Goal: Task Accomplishment & Management: Use online tool/utility

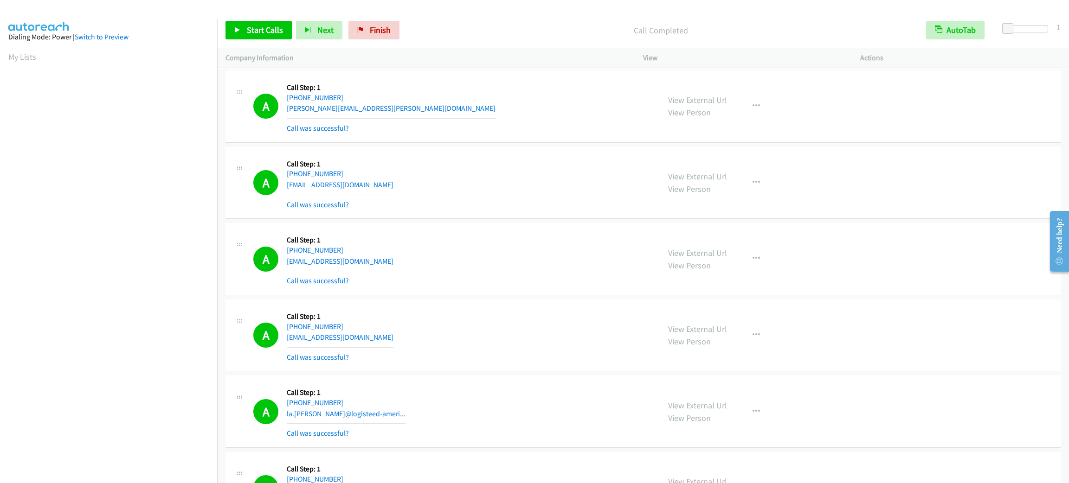
scroll to position [40, 0]
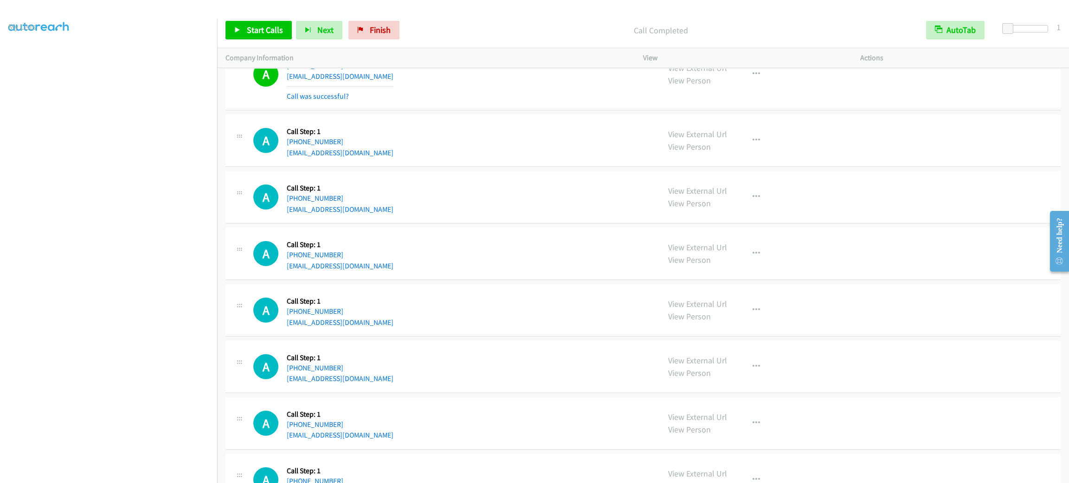
click at [282, 19] on div "Start Calls Pause Next Finish Call Completed AutoTab AutoTab 1" at bounding box center [643, 31] width 852 height 36
click at [282, 24] on link "Start Calls" at bounding box center [258, 30] width 66 height 19
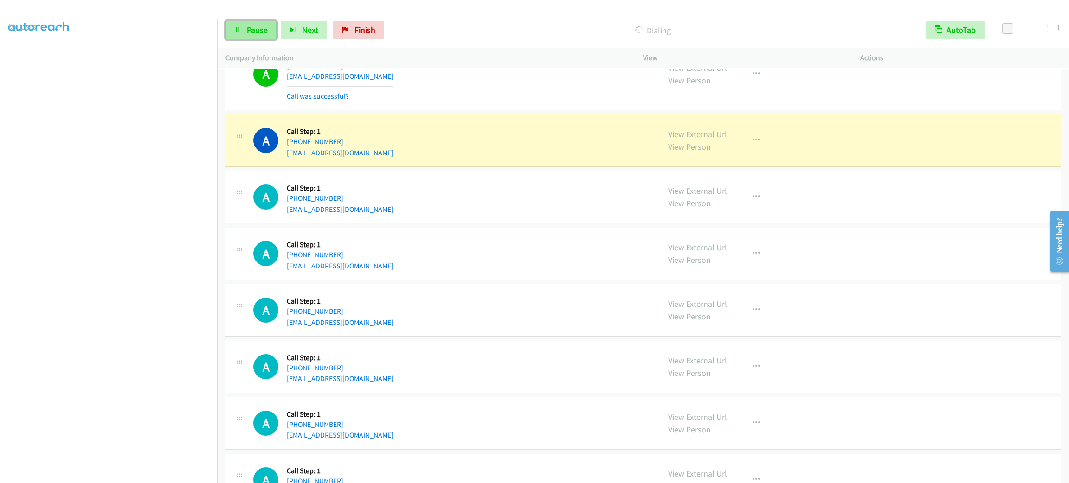
click at [260, 35] on link "Pause" at bounding box center [250, 30] width 51 height 19
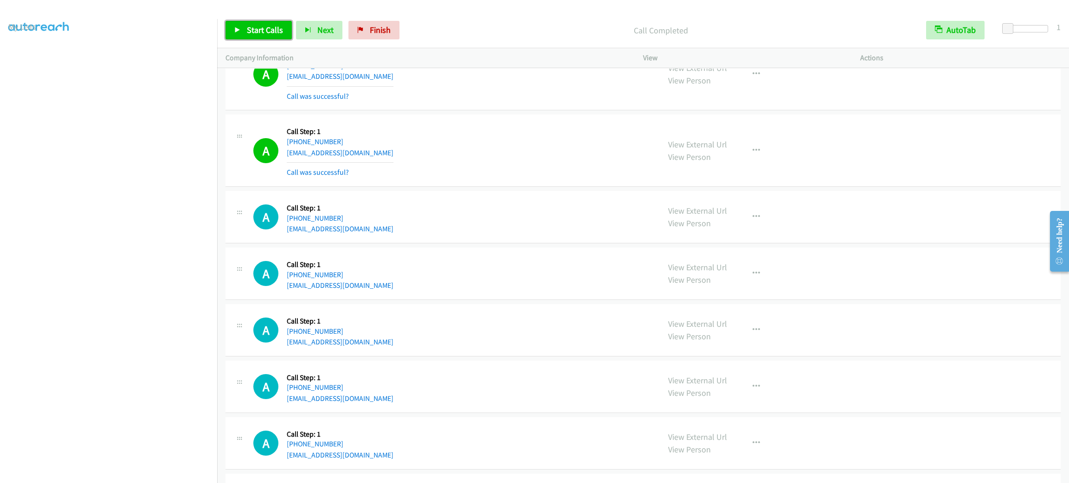
click at [263, 26] on span "Start Calls" at bounding box center [265, 30] width 36 height 11
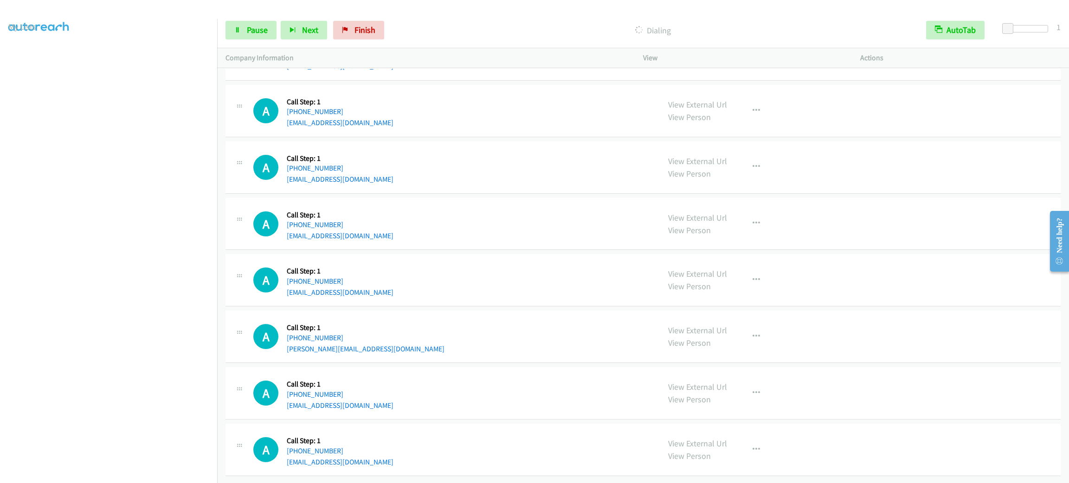
scroll to position [15050, 0]
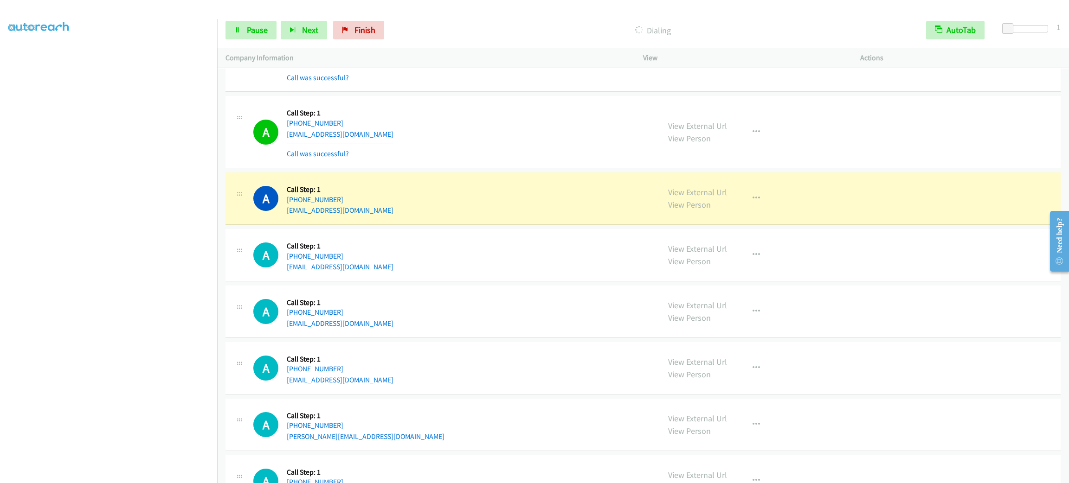
click at [124, 473] on section at bounding box center [108, 263] width 200 height 444
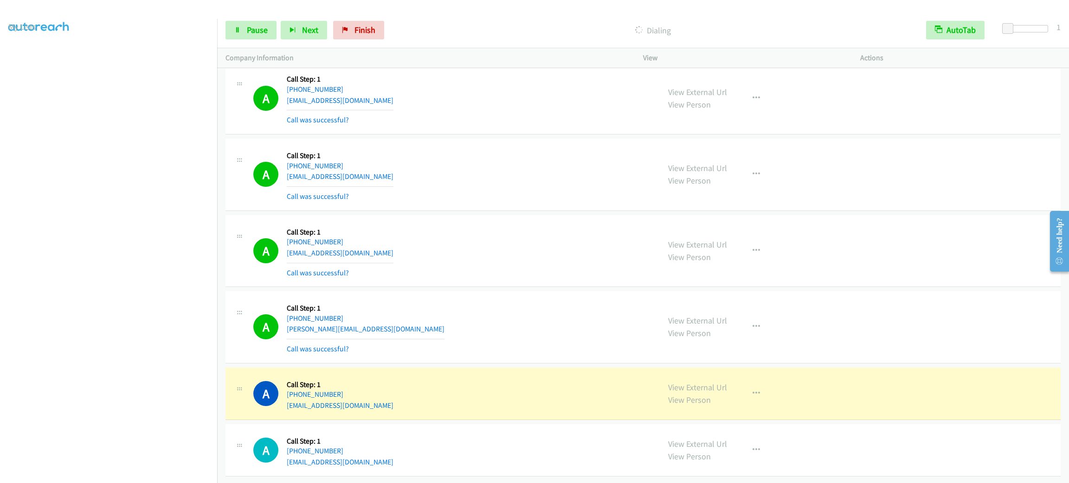
scroll to position [15284, 0]
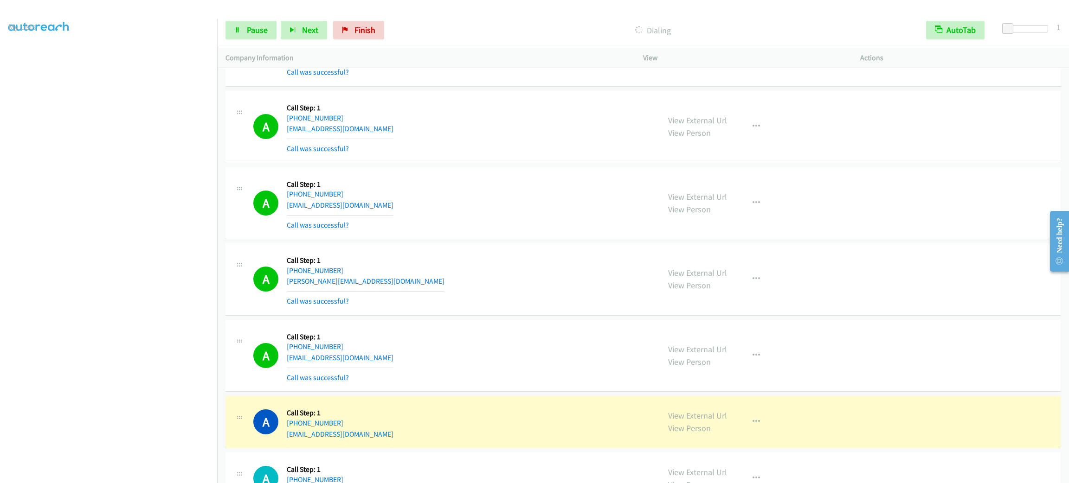
click at [536, 231] on div "A Callback Scheduled Call Step: 1 America/New_York [PHONE_NUMBER] [EMAIL_ADDRES…" at bounding box center [452, 203] width 398 height 55
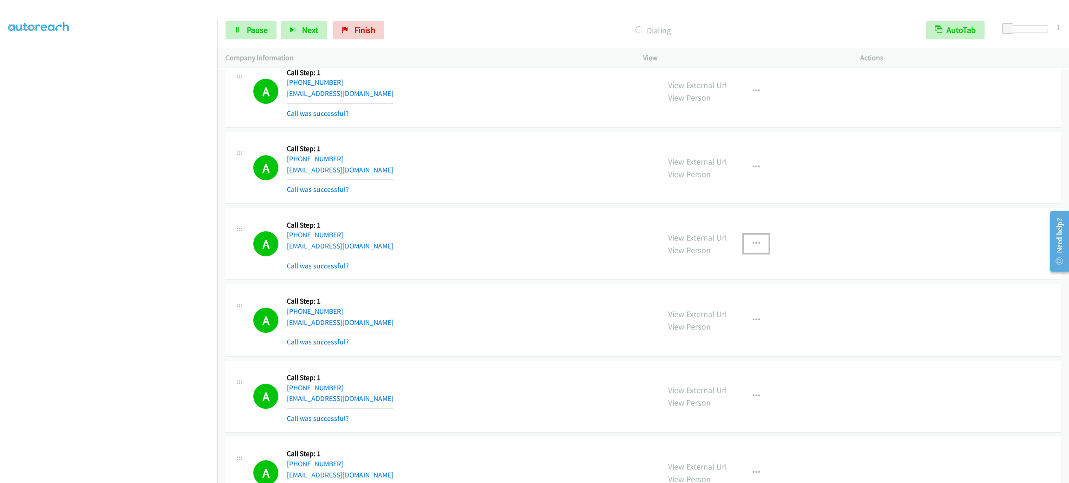
drag, startPoint x: 742, startPoint y: 283, endPoint x: 745, endPoint y: 296, distance: 12.9
click at [744, 253] on button "button" at bounding box center [756, 244] width 25 height 19
click at [725, 333] on link "Add to do not call list" at bounding box center [706, 323] width 123 height 19
drag, startPoint x: 622, startPoint y: 260, endPoint x: 618, endPoint y: 252, distance: 8.9
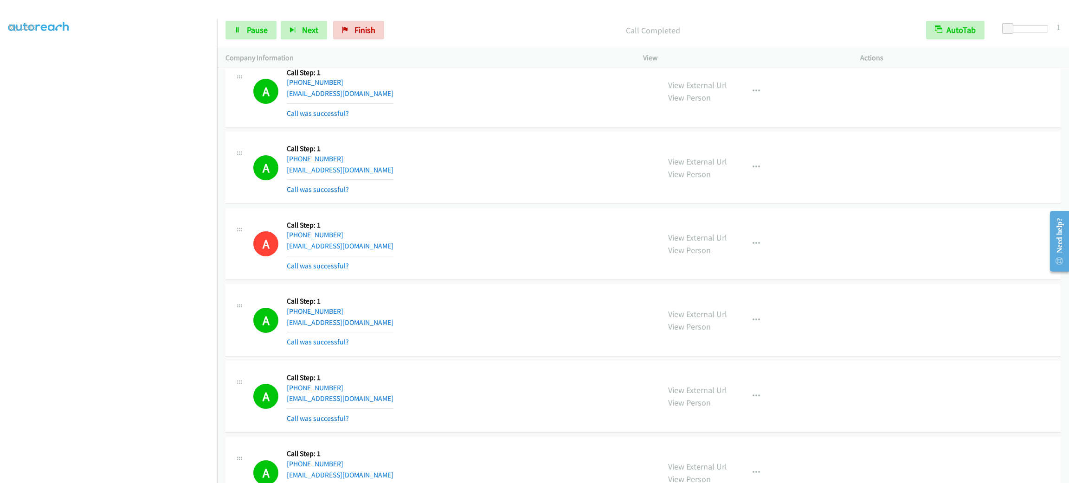
click at [619, 258] on div "A Callback Scheduled Call Step: 1 America/New_York [PHONE_NUMBER] [EMAIL_ADDRES…" at bounding box center [452, 244] width 398 height 55
click at [744, 253] on button "button" at bounding box center [756, 244] width 25 height 19
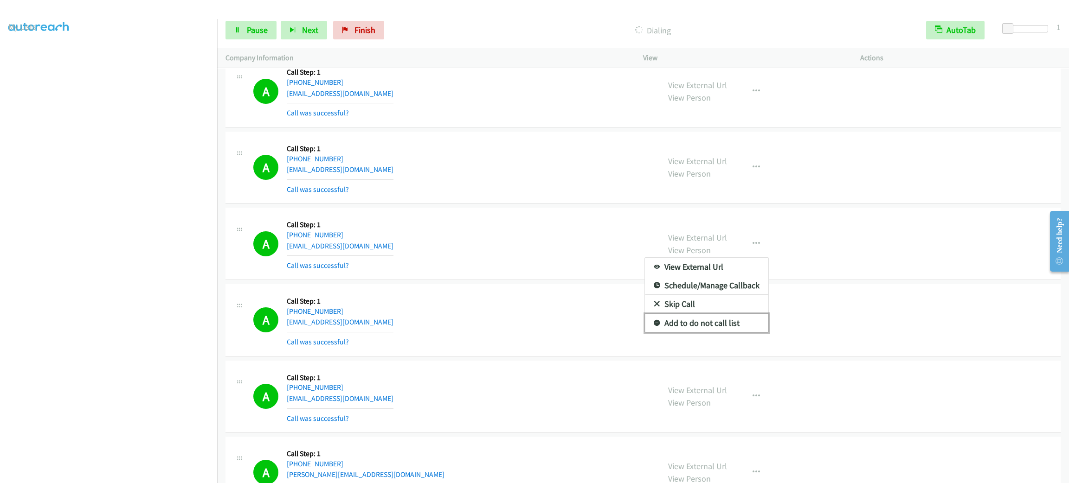
click at [736, 333] on link "Add to do not call list" at bounding box center [706, 323] width 123 height 19
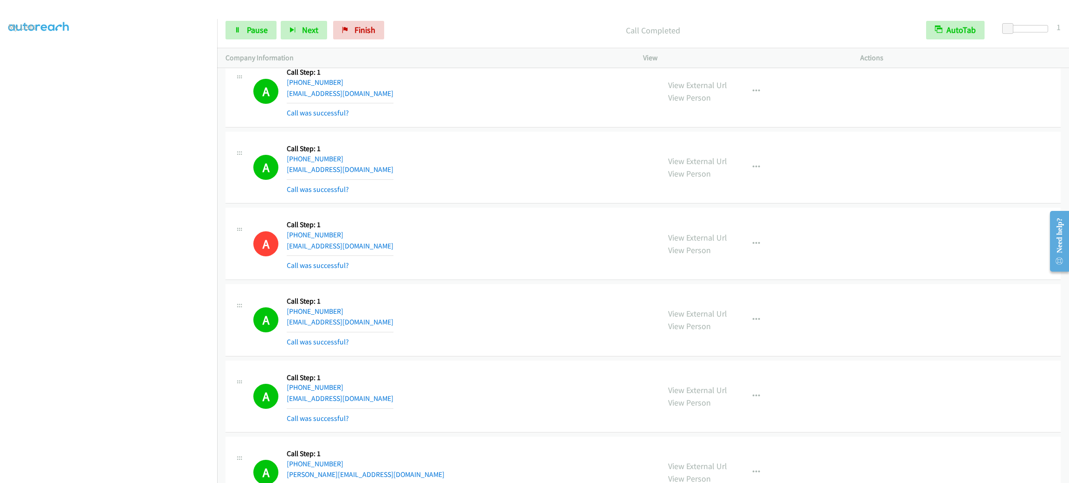
click at [577, 271] on div "A Callback Scheduled Call Step: 1 America/New_York [PHONE_NUMBER] [EMAIL_ADDRES…" at bounding box center [452, 243] width 398 height 55
click at [756, 110] on div "View External Url View Person View External Url Email Schedule/Manage Callback …" at bounding box center [772, 91] width 225 height 55
click at [756, 112] on div "View External Url View Person View External Url Email Schedule/Manage Callback …" at bounding box center [772, 91] width 225 height 55
click at [756, 101] on button "button" at bounding box center [756, 91] width 25 height 19
click at [723, 180] on link "Add to do not call list" at bounding box center [706, 170] width 123 height 19
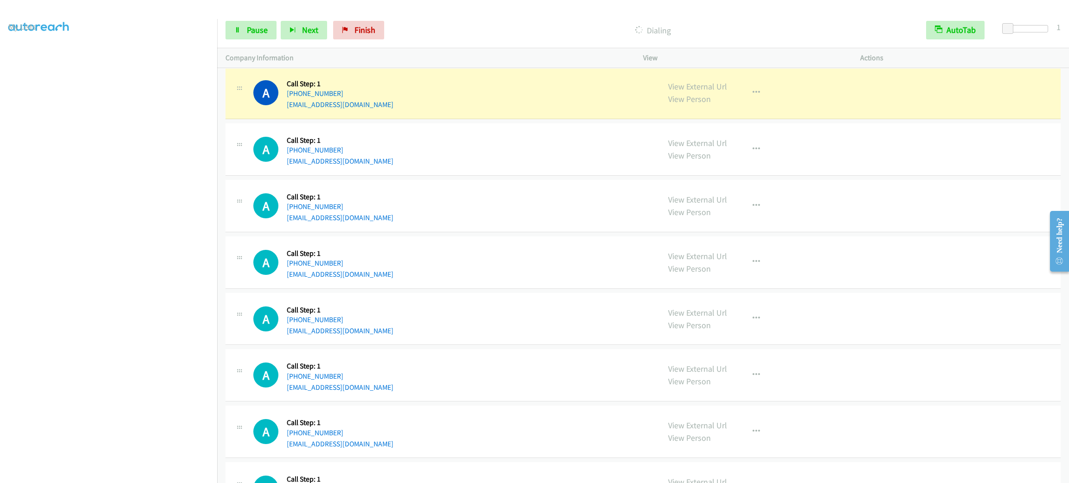
scroll to position [16294, 0]
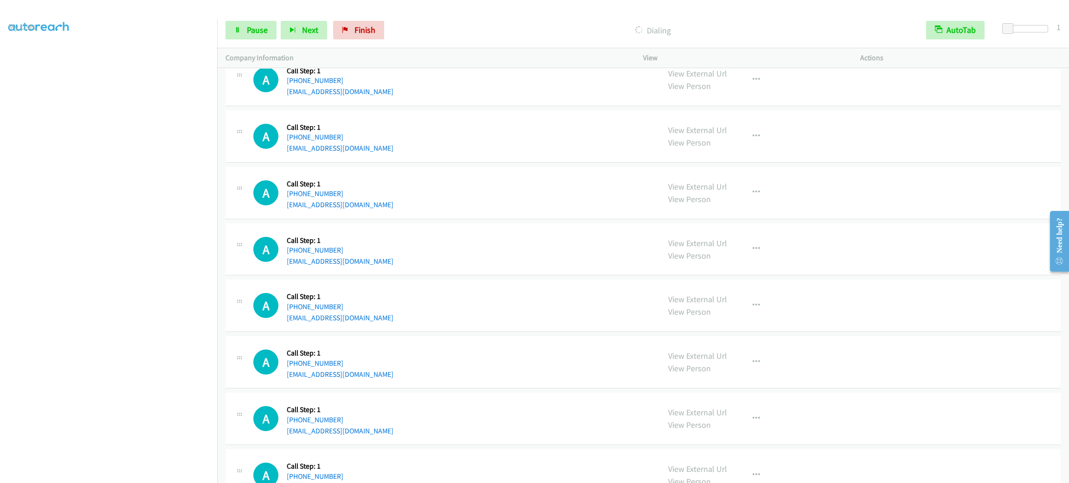
click at [603, 380] on div "A Callback Scheduled Call Step: 1 America/New_York [PHONE_NUMBER] [EMAIL_ADDRES…" at bounding box center [452, 362] width 398 height 35
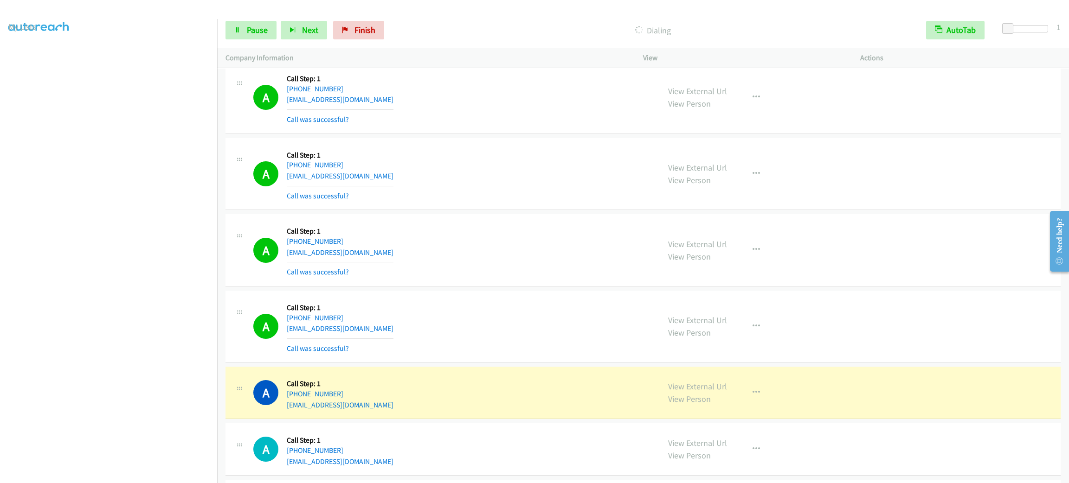
scroll to position [17022, 0]
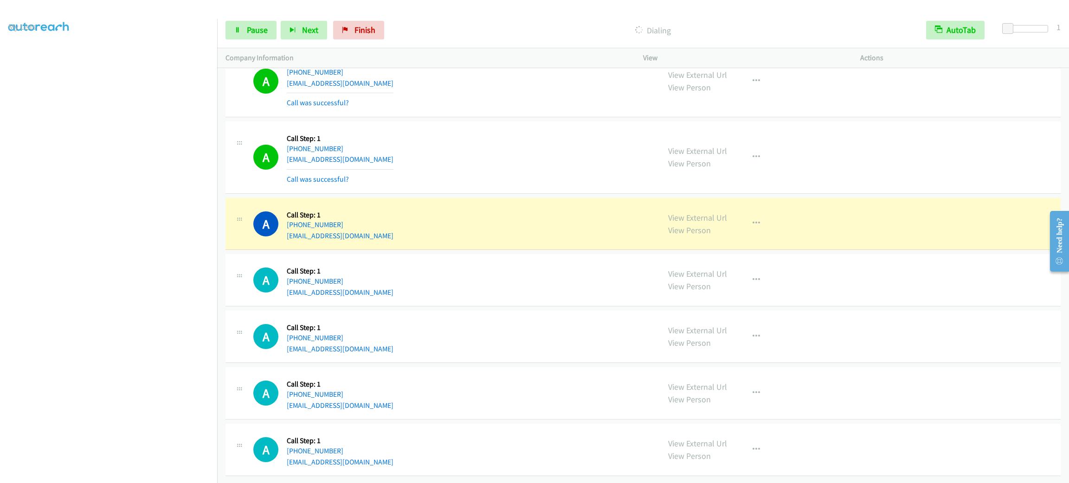
click at [469, 171] on div "A Callback Scheduled Call Step: 1 [GEOGRAPHIC_DATA]/[GEOGRAPHIC_DATA] [PHONE_NU…" at bounding box center [452, 157] width 398 height 55
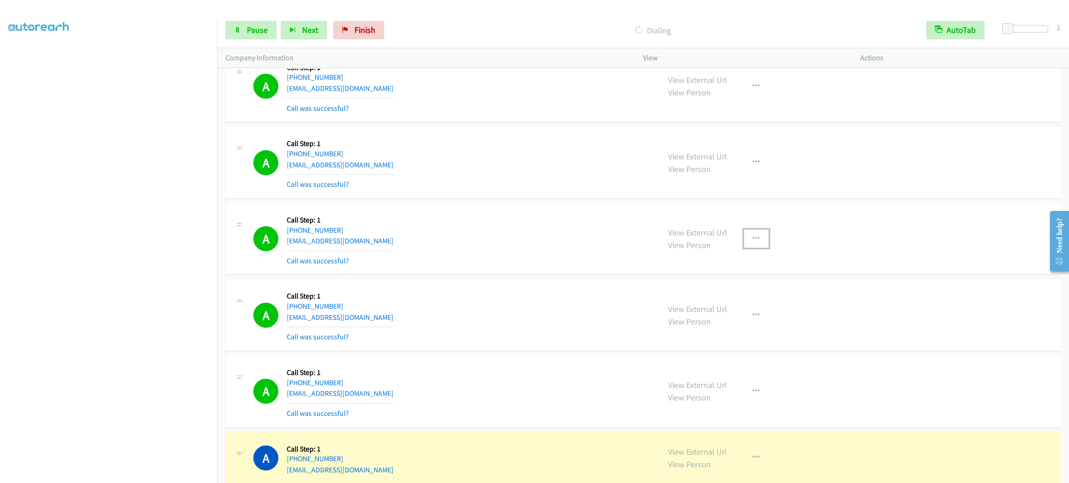
click at [744, 248] on button "button" at bounding box center [756, 239] width 25 height 19
click at [723, 328] on link "Add to do not call list" at bounding box center [706, 318] width 123 height 19
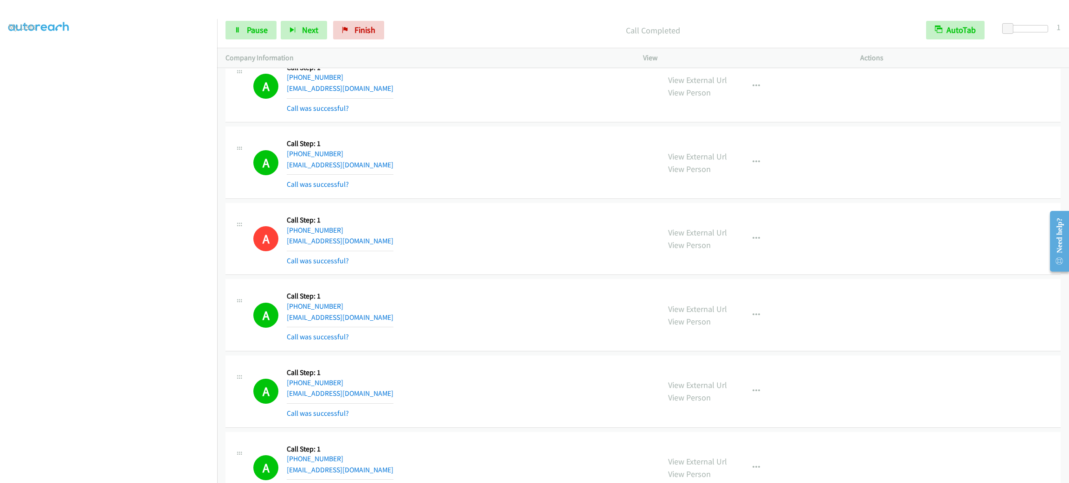
scroll to position [17082, 0]
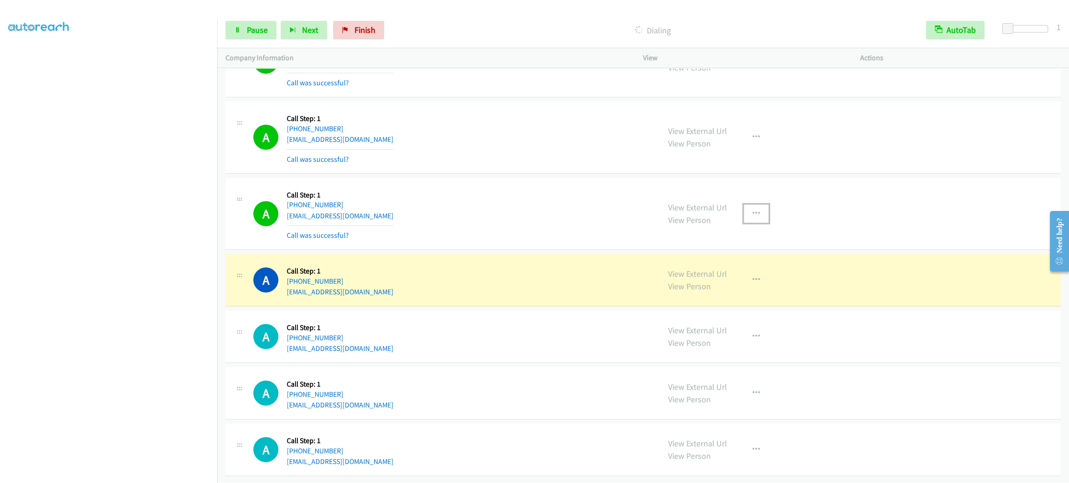
click at [747, 207] on button "button" at bounding box center [756, 214] width 25 height 19
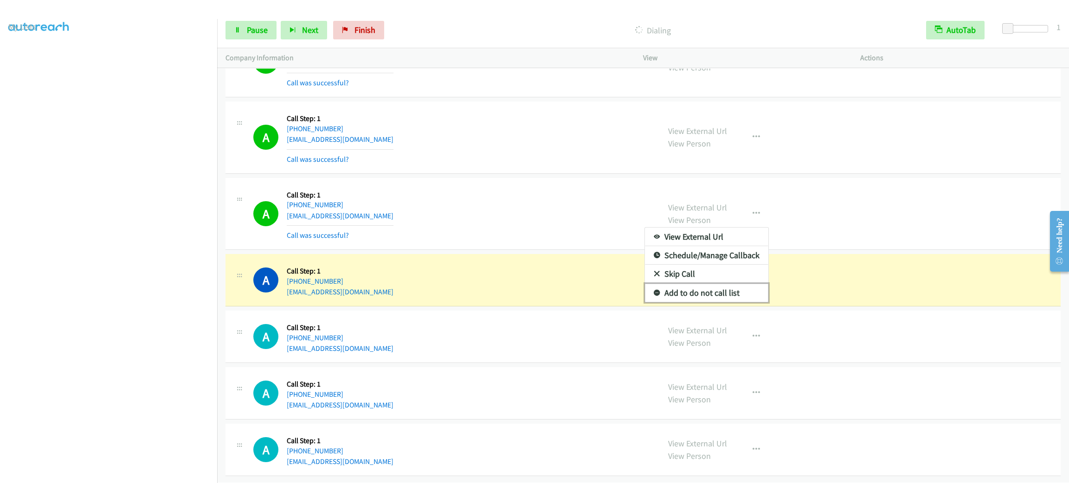
click at [737, 284] on link "Add to do not call list" at bounding box center [706, 293] width 123 height 19
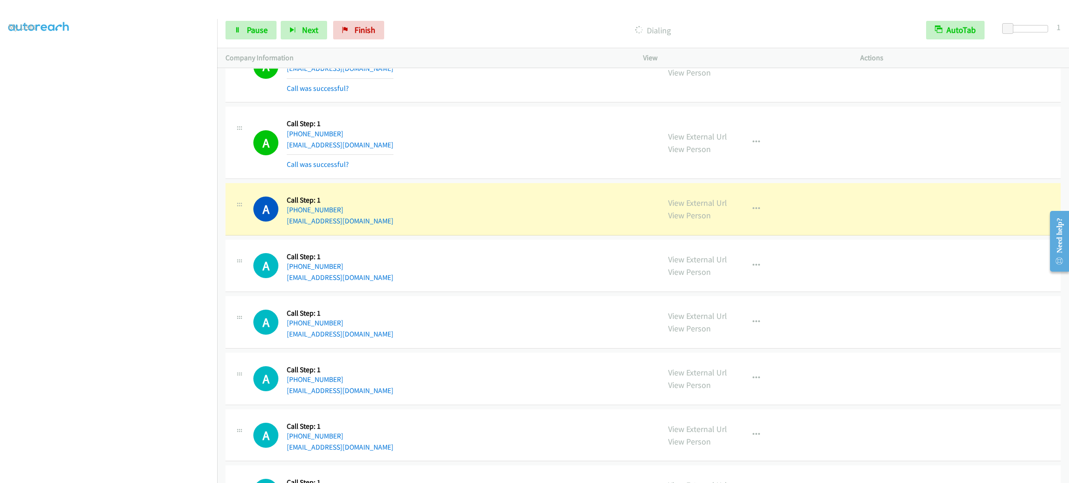
scroll to position [17469, 0]
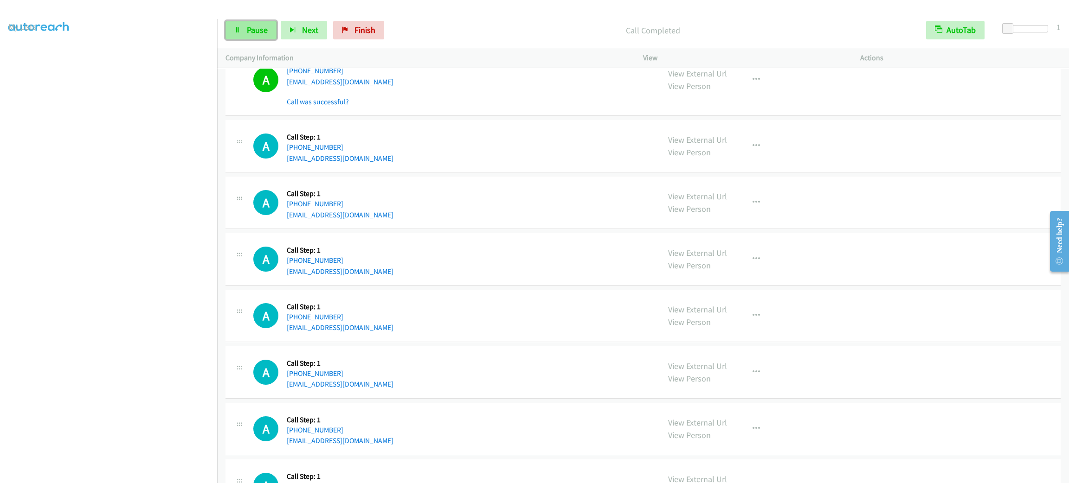
click at [265, 25] on link "Pause" at bounding box center [250, 30] width 51 height 19
click at [255, 29] on span "Start Calls" at bounding box center [265, 30] width 36 height 11
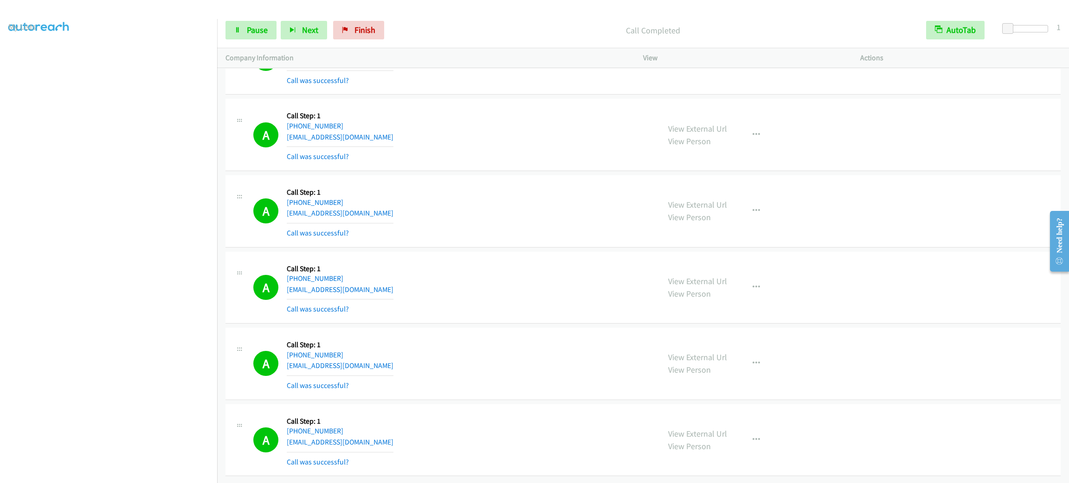
scroll to position [17754, 0]
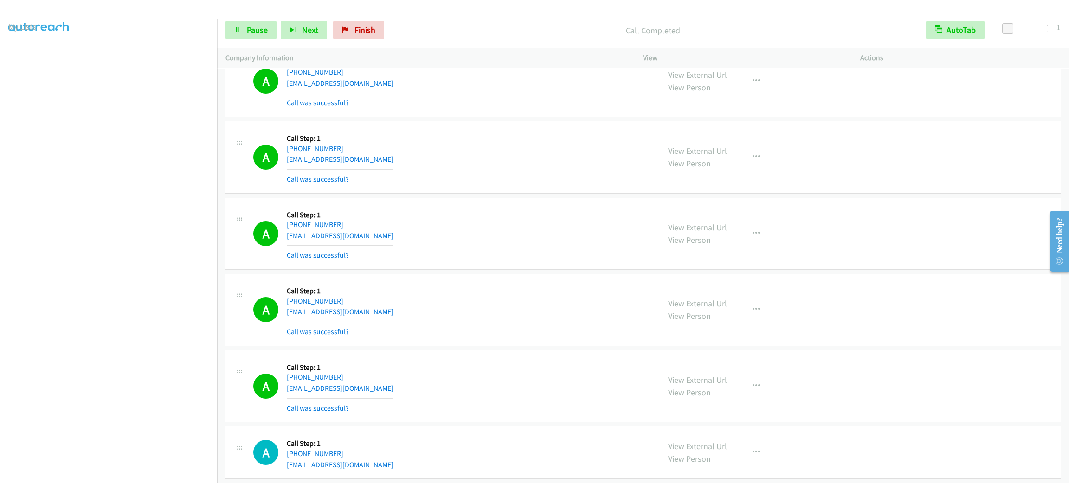
click at [772, 414] on div "View External Url View Person View External Url Email Schedule/Manage Callback …" at bounding box center [772, 386] width 225 height 55
click at [761, 396] on button "button" at bounding box center [756, 386] width 25 height 19
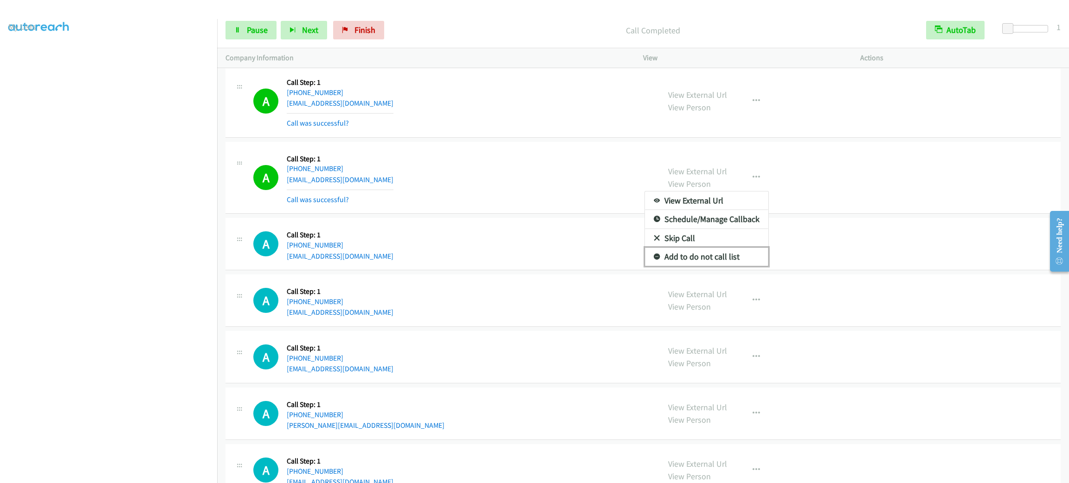
click at [709, 266] on link "Add to do not call list" at bounding box center [706, 257] width 123 height 19
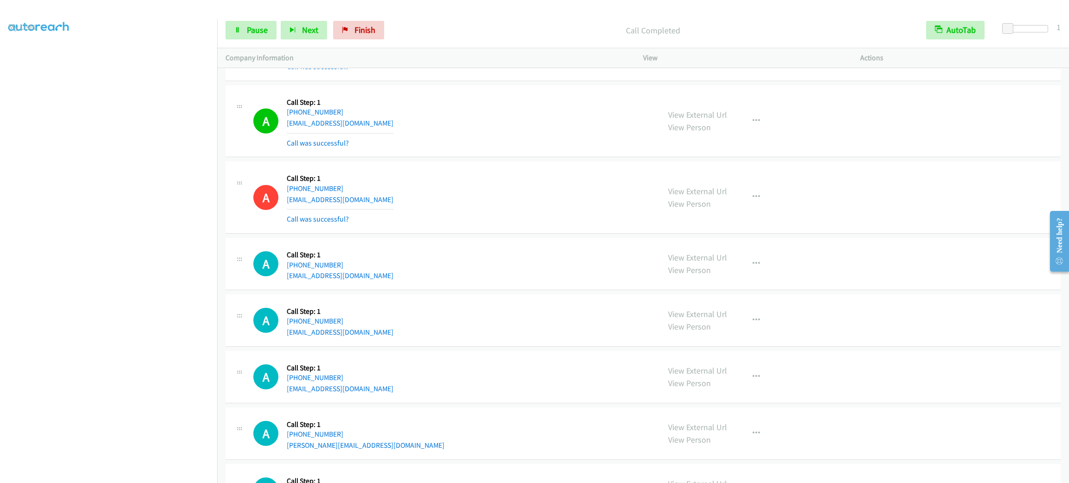
scroll to position [17982, 0]
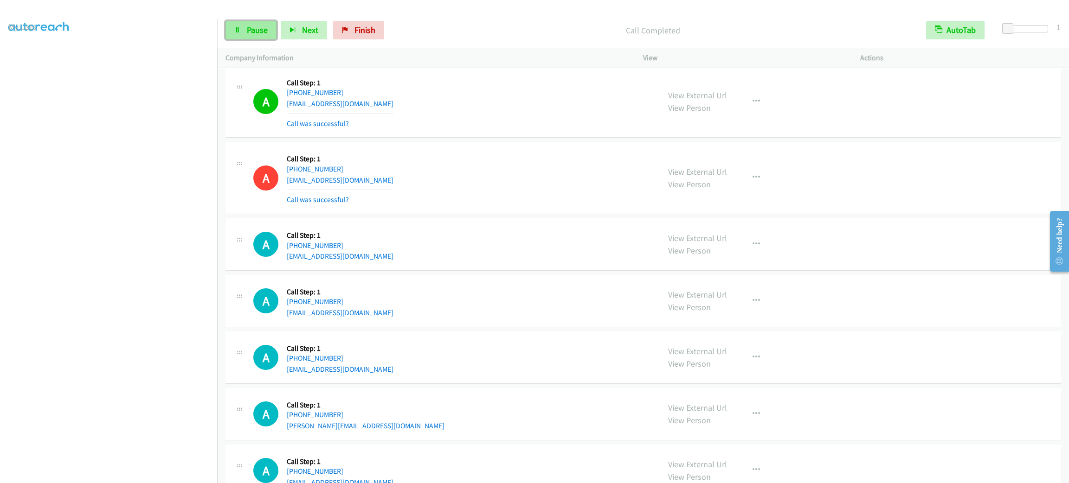
click at [247, 32] on span "Pause" at bounding box center [257, 30] width 21 height 11
click at [247, 32] on div "Start Calls Pause Next Finish" at bounding box center [306, 30] width 163 height 19
click at [248, 32] on span "Start Calls" at bounding box center [265, 30] width 36 height 11
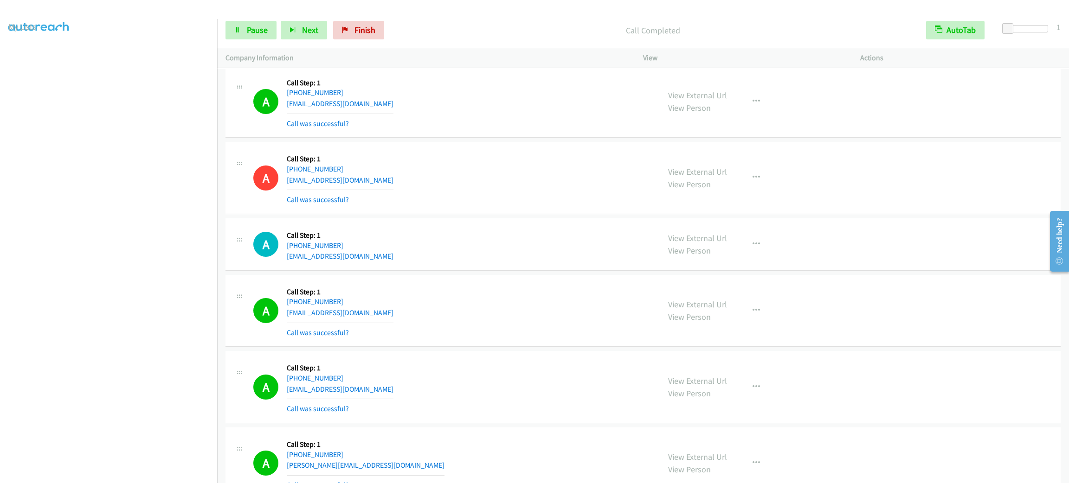
scroll to position [18260, 0]
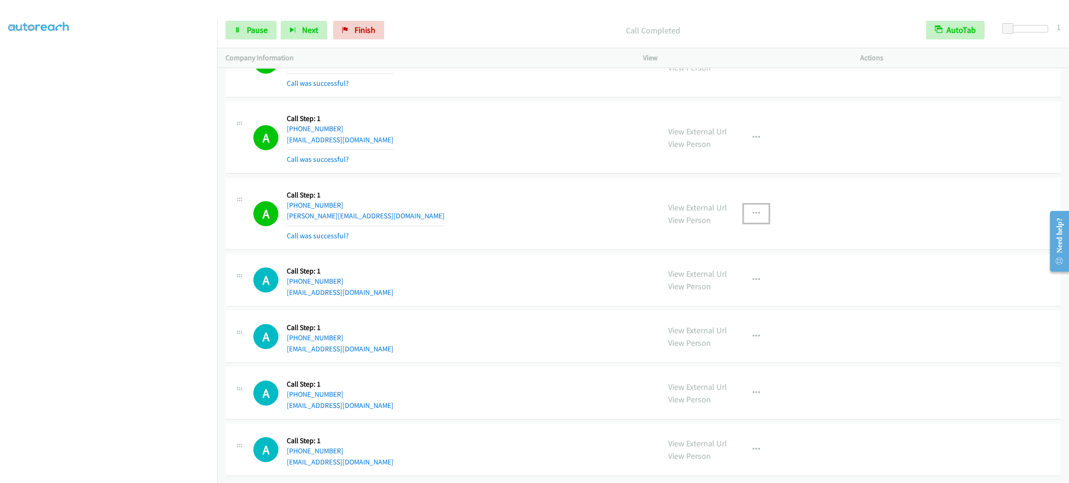
click at [761, 223] on button "button" at bounding box center [756, 214] width 25 height 19
click at [721, 303] on link "Add to do not call list" at bounding box center [706, 293] width 123 height 19
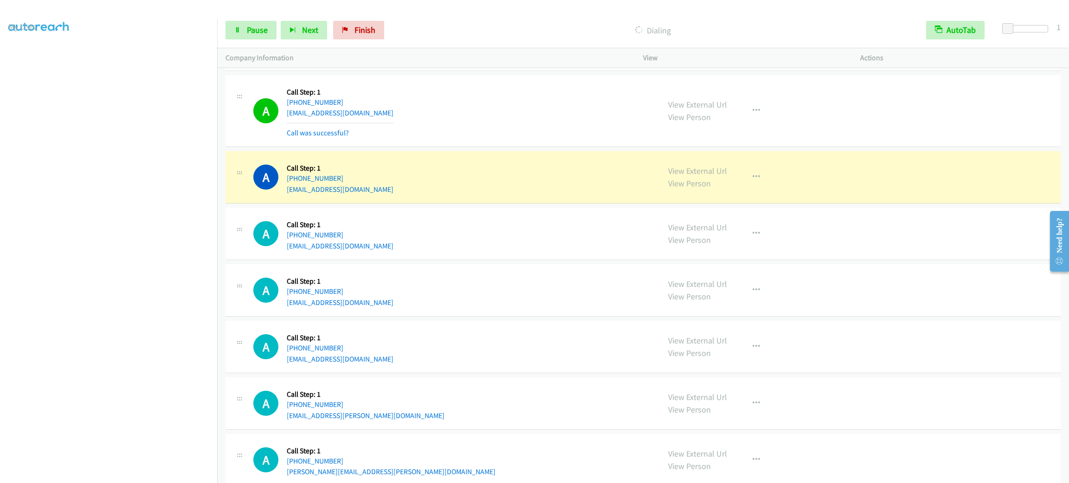
scroll to position [18879, 0]
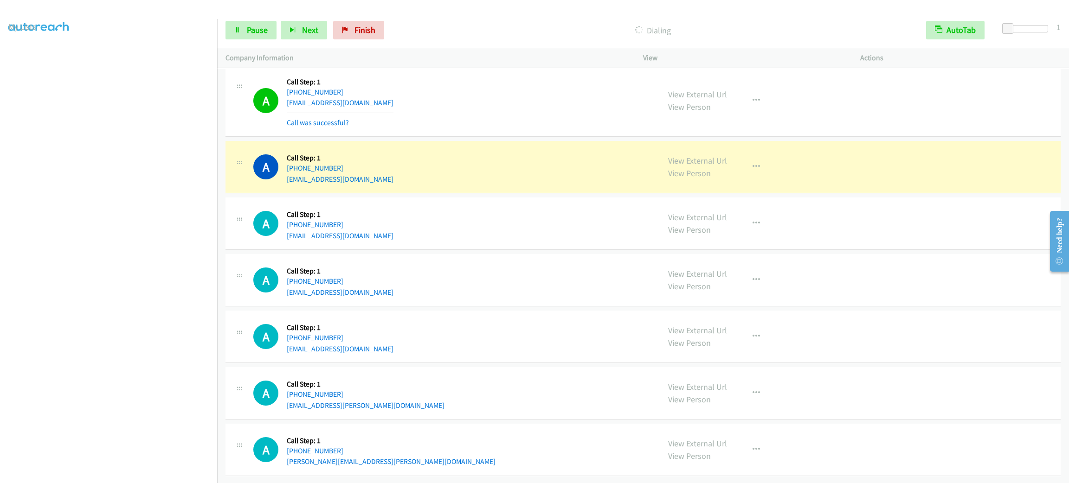
click at [545, 165] on div "A Callback Scheduled Call Step: 1 [GEOGRAPHIC_DATA]/[GEOGRAPHIC_DATA] [PHONE_NU…" at bounding box center [452, 166] width 398 height 35
click at [747, 161] on button "button" at bounding box center [756, 167] width 25 height 19
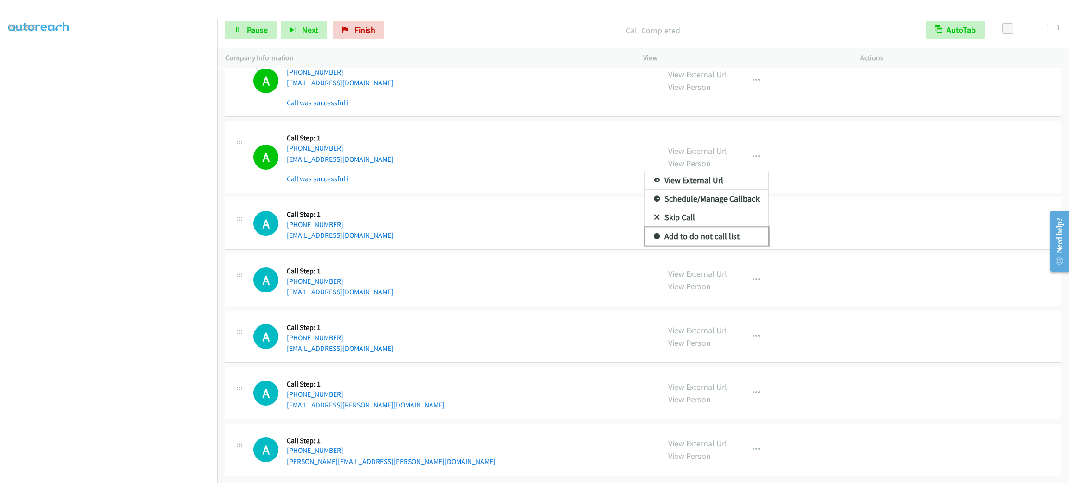
click at [702, 246] on link "Add to do not call list" at bounding box center [706, 236] width 123 height 19
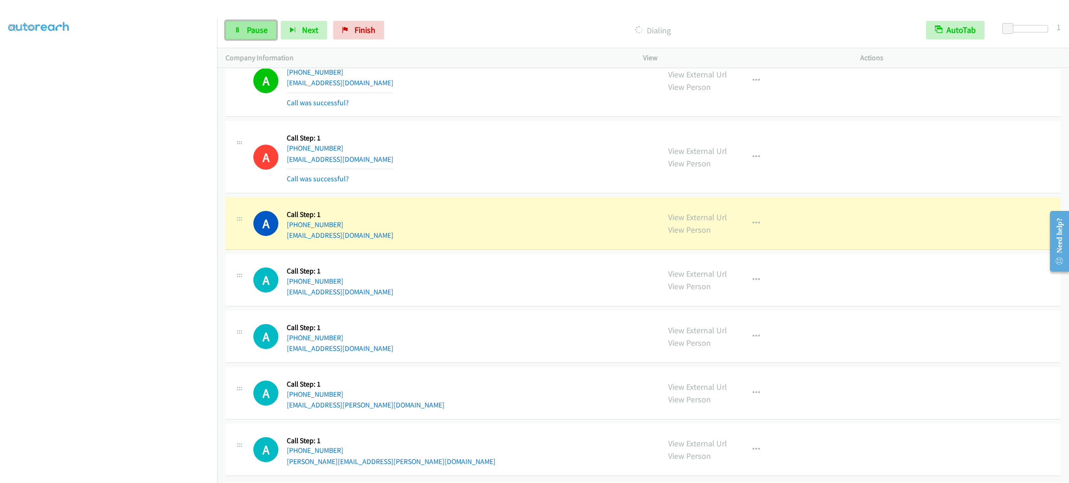
click at [247, 32] on span "Pause" at bounding box center [257, 30] width 21 height 11
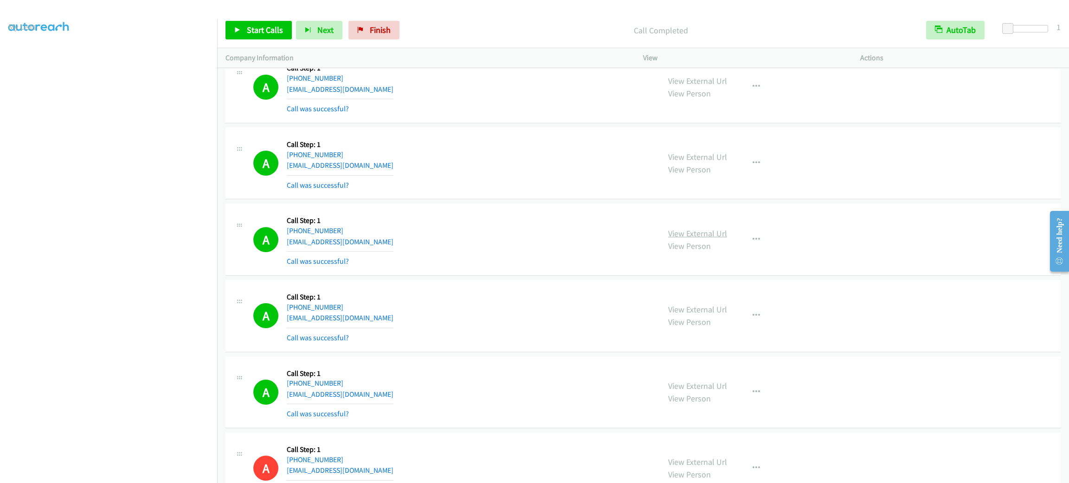
click at [695, 239] on link "View External Url" at bounding box center [697, 233] width 59 height 11
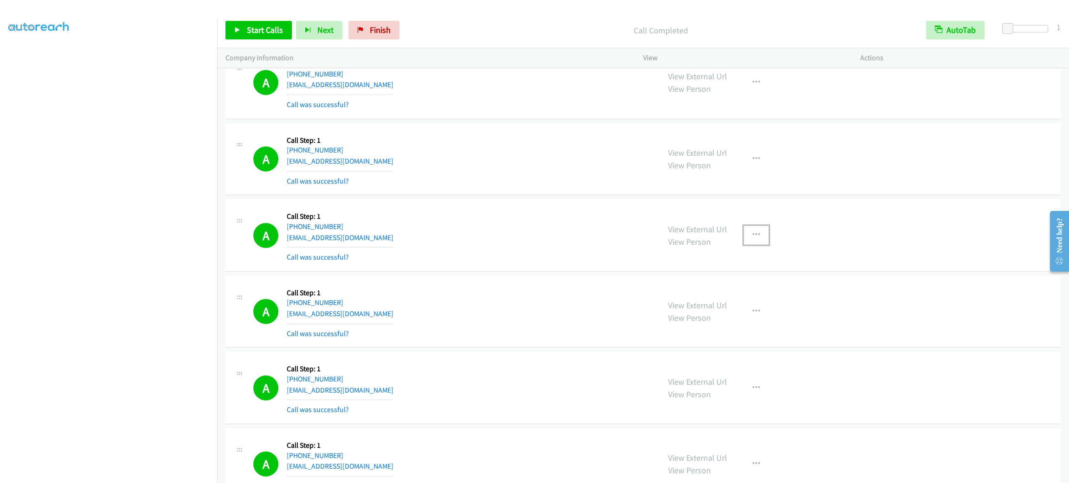
click at [753, 245] on button "button" at bounding box center [756, 235] width 25 height 19
click at [736, 324] on link "Add to do not call list" at bounding box center [706, 314] width 123 height 19
click at [519, 21] on div "Call Completed" at bounding box center [661, 30] width 514 height 19
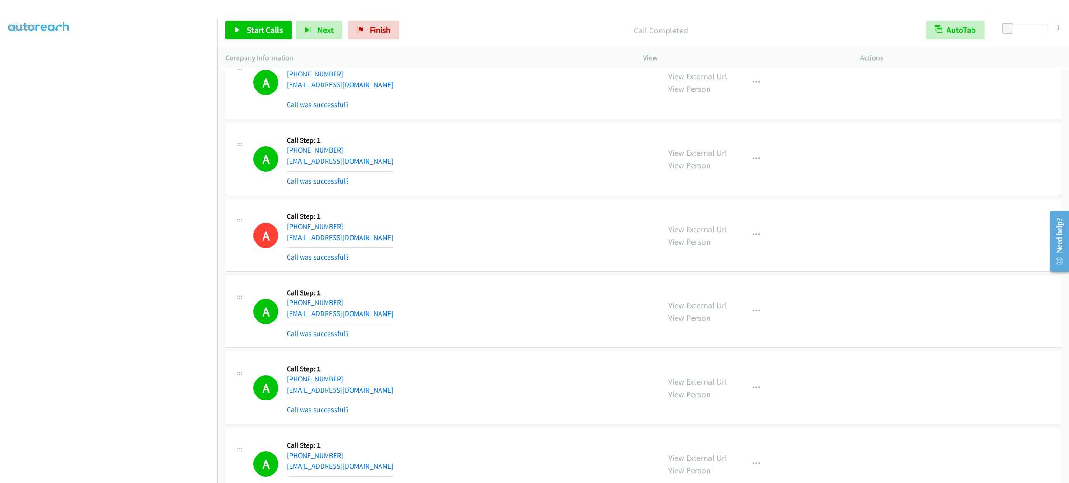
click at [519, 21] on div "Call Completed" at bounding box center [661, 30] width 514 height 19
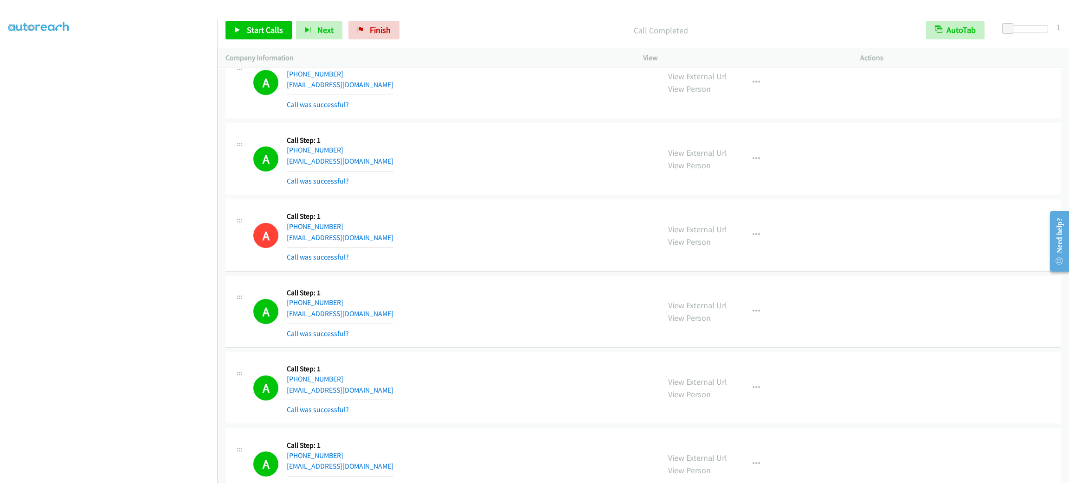
click at [519, 21] on div "Call Completed" at bounding box center [661, 30] width 514 height 19
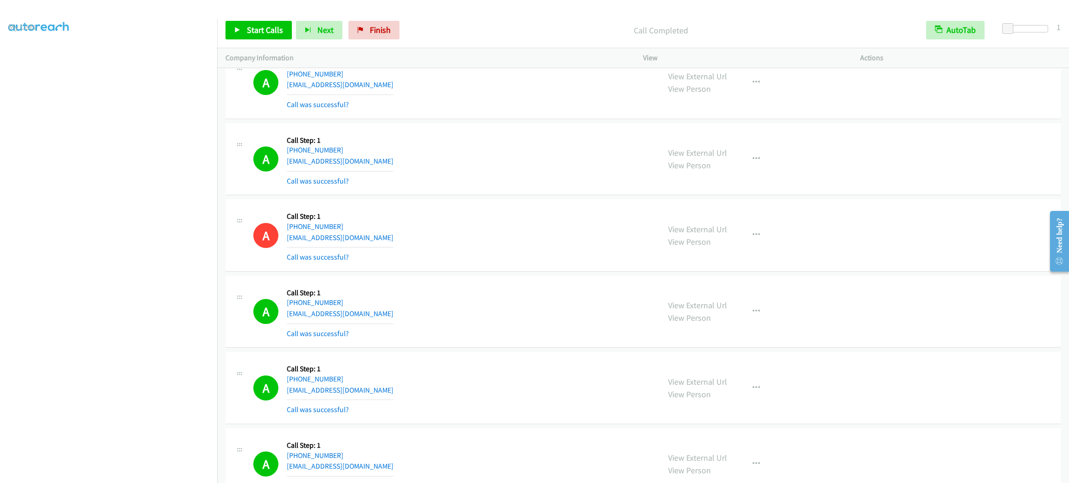
click at [519, 21] on div "Call Completed" at bounding box center [661, 30] width 514 height 19
click at [412, 119] on div "A Callback Scheduled Call Step: 1 America/New_York [PHONE_NUMBER] [EMAIL_ADDRES…" at bounding box center [642, 83] width 835 height 72
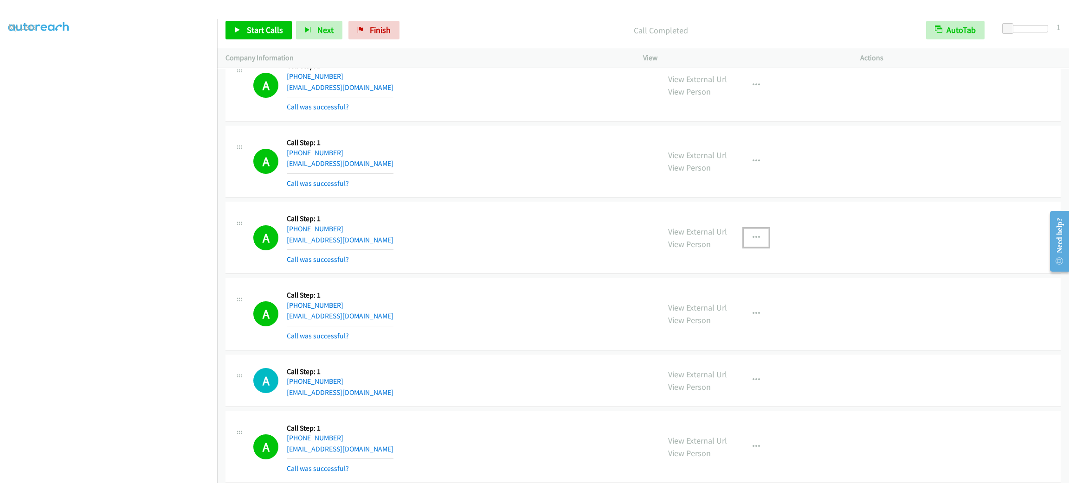
click at [755, 247] on button "button" at bounding box center [756, 238] width 25 height 19
drag, startPoint x: 750, startPoint y: 361, endPoint x: 741, endPoint y: 352, distance: 13.1
click at [748, 327] on link "Add to do not call list" at bounding box center [706, 317] width 123 height 19
click at [451, 122] on div "A Callback Scheduled Call Step: 1 [GEOGRAPHIC_DATA]/[GEOGRAPHIC_DATA] [PHONE_NU…" at bounding box center [642, 85] width 835 height 72
drag, startPoint x: 268, startPoint y: 19, endPoint x: 267, endPoint y: 25, distance: 5.6
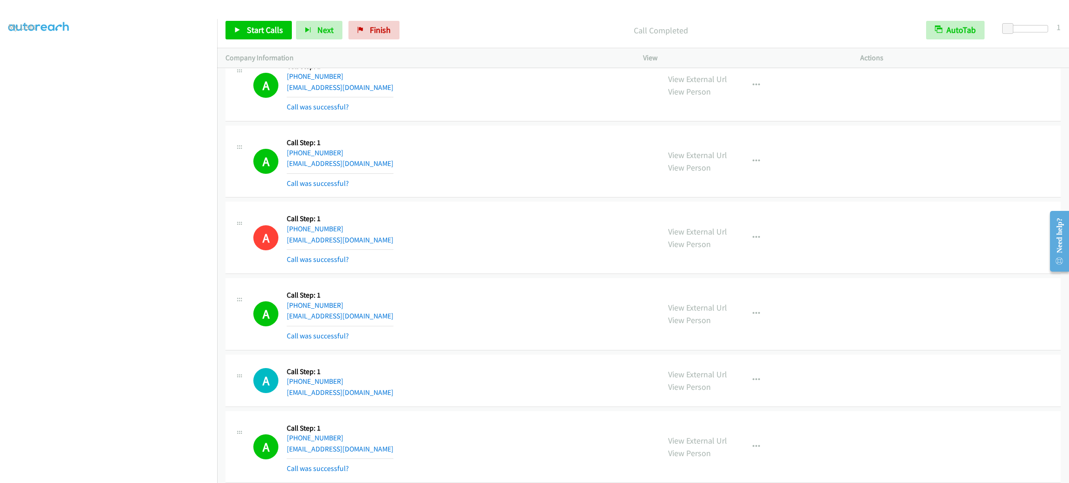
click at [267, 19] on div "Start Calls Pause Next Finish Call Completed AutoTab AutoTab 1" at bounding box center [643, 31] width 852 height 36
click at [267, 26] on span "Start Calls" at bounding box center [265, 30] width 36 height 11
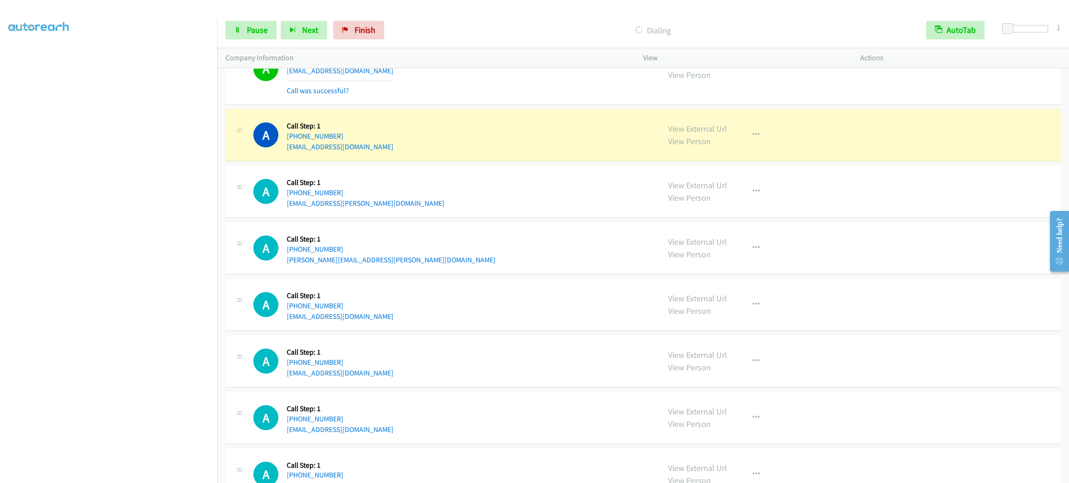
scroll to position [19153, 0]
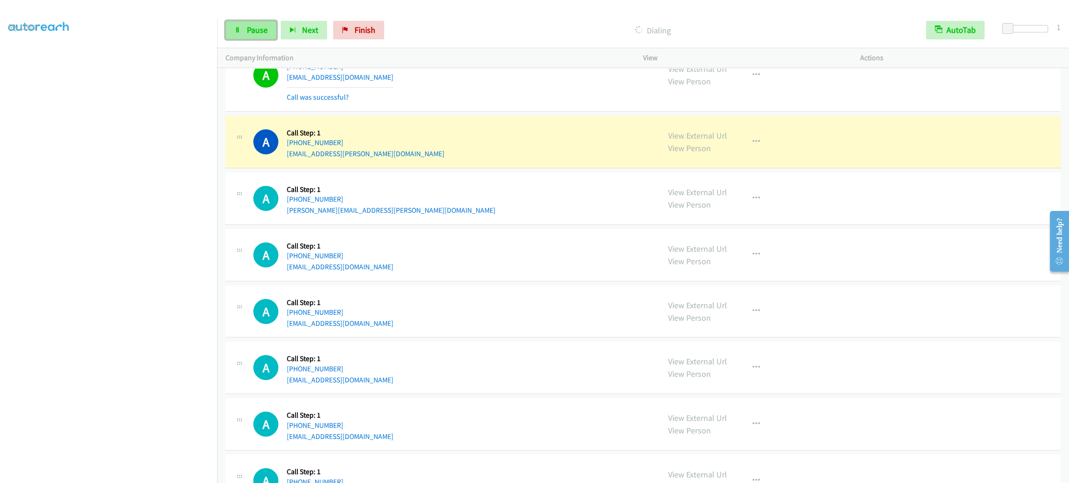
click at [268, 27] on link "Pause" at bounding box center [250, 30] width 51 height 19
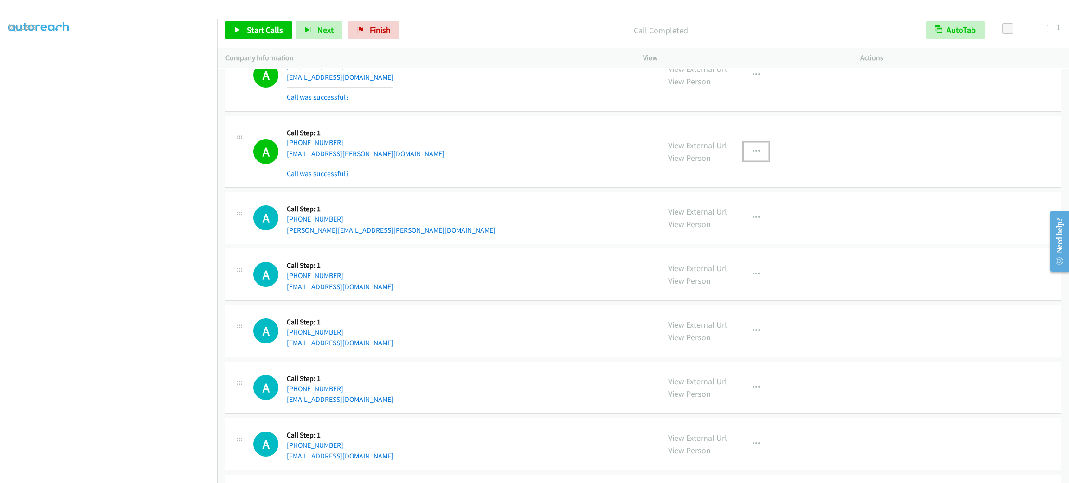
drag, startPoint x: 753, startPoint y: 194, endPoint x: 754, endPoint y: 209, distance: 14.5
click at [753, 155] on icon "button" at bounding box center [756, 151] width 7 height 7
click at [740, 240] on link "Add to do not call list" at bounding box center [706, 231] width 123 height 19
click at [283, 27] on link "Start Calls" at bounding box center [258, 30] width 66 height 19
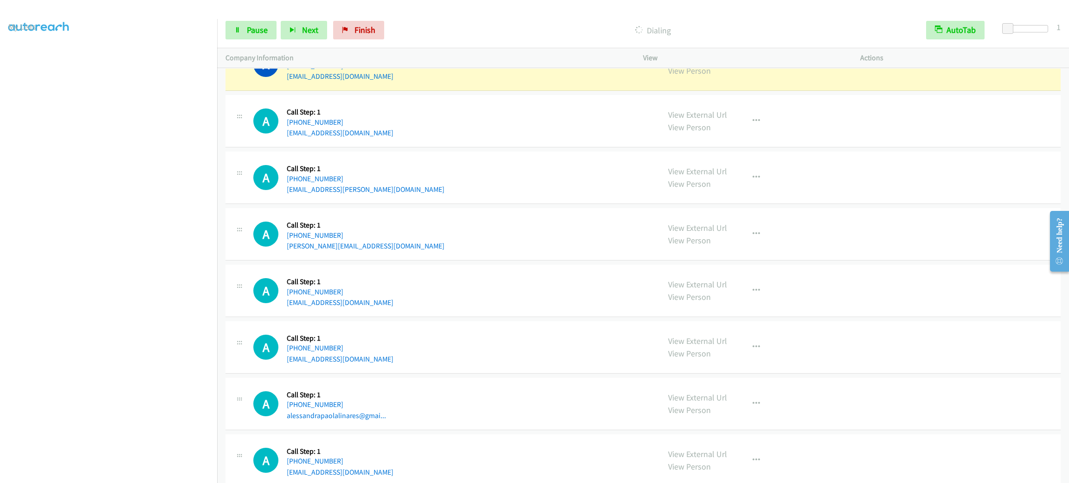
scroll to position [19758, 0]
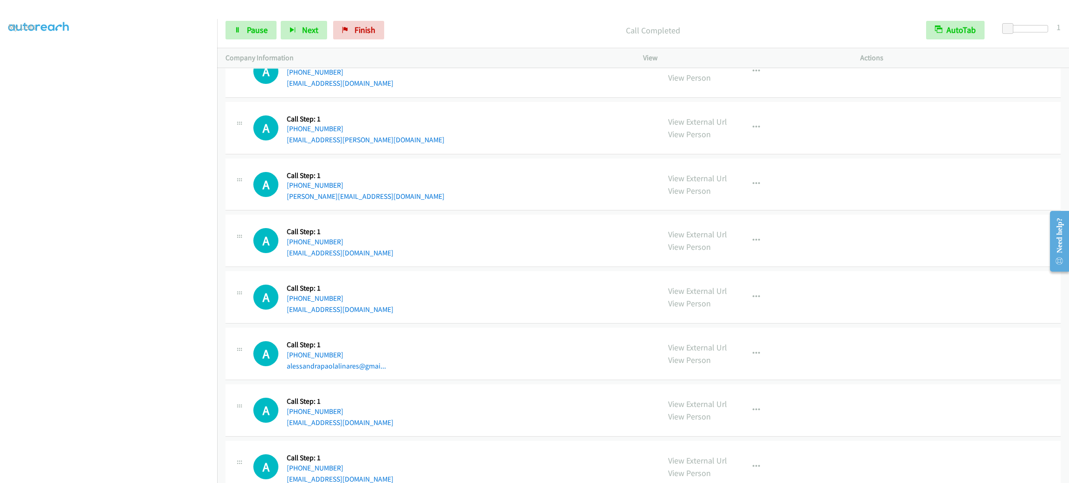
click at [251, 40] on div "Start Calls Pause Next Finish Call Completed AutoTab AutoTab 1" at bounding box center [643, 31] width 852 height 36
click at [249, 27] on span "Pause" at bounding box center [257, 30] width 21 height 11
click at [249, 27] on span "Start Calls" at bounding box center [265, 30] width 36 height 11
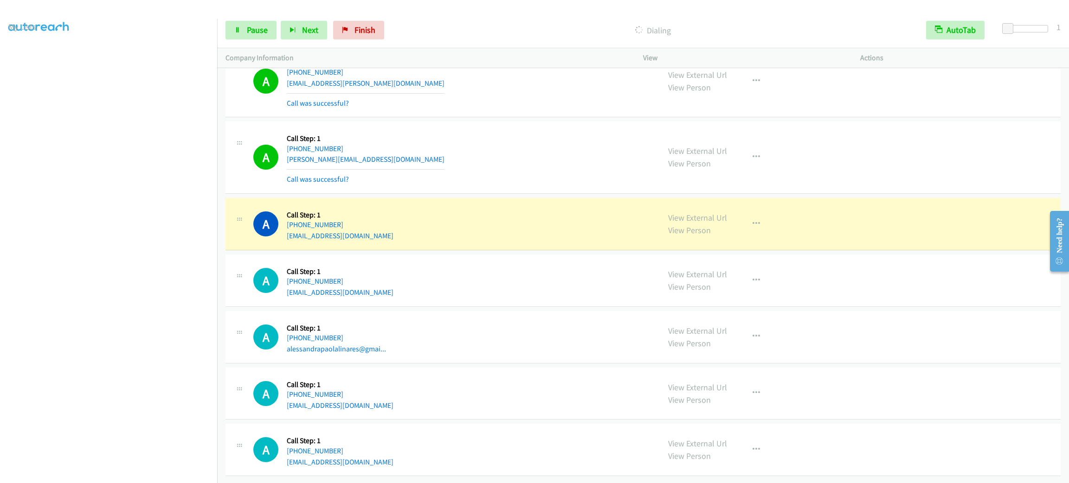
scroll to position [19874, 0]
click at [474, 320] on div "A Callback Scheduled Call Step: 1 [GEOGRAPHIC_DATA]/[GEOGRAPHIC_DATA] [PHONE_NU…" at bounding box center [452, 337] width 398 height 35
click at [467, 255] on div "A Callback Scheduled Call Step: 1 America/New_York [PHONE_NUMBER] [EMAIL_ADDRES…" at bounding box center [642, 281] width 835 height 52
drag, startPoint x: 466, startPoint y: 231, endPoint x: 470, endPoint y: 225, distance: 6.3
click at [466, 228] on div "A Callback Scheduled Call Step: 1 America/Los_Angeles [PHONE_NUMBER] [EMAIL_ADD…" at bounding box center [642, 224] width 835 height 52
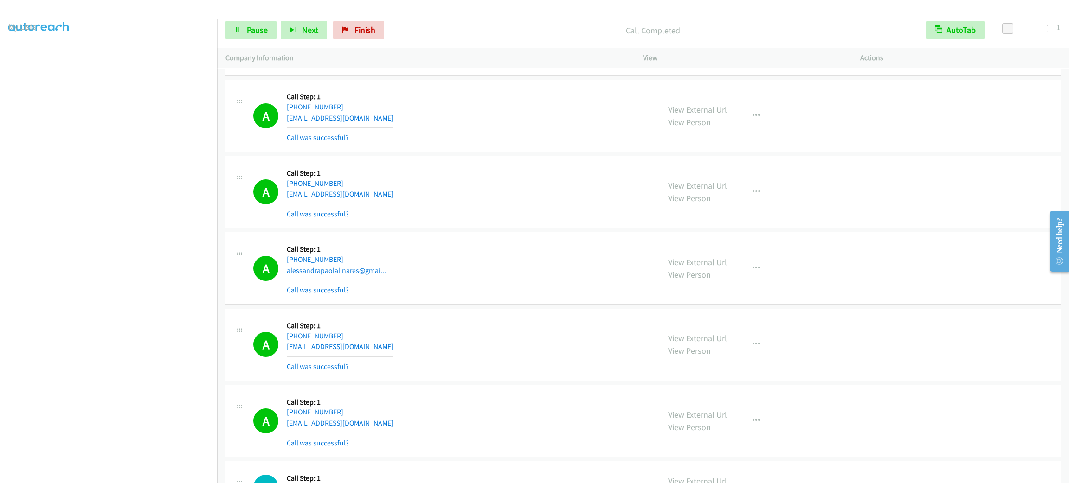
scroll to position [19972, 0]
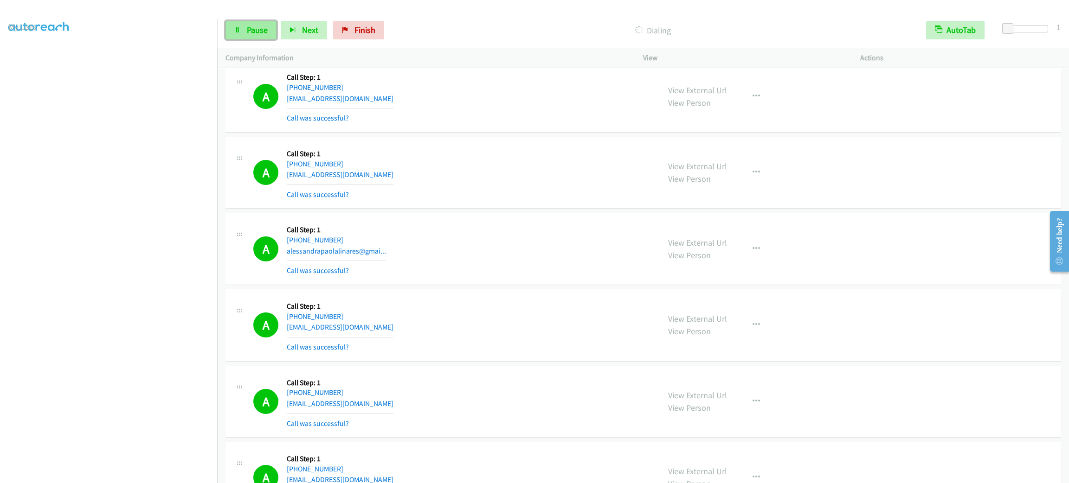
click at [260, 32] on span "Pause" at bounding box center [257, 30] width 21 height 11
click at [550, 200] on div "A Callback Scheduled Call Step: 1 America/New_York [PHONE_NUMBER] [EMAIL_ADDRES…" at bounding box center [452, 172] width 398 height 55
click at [539, 60] on p "Company Information" at bounding box center [425, 57] width 401 height 11
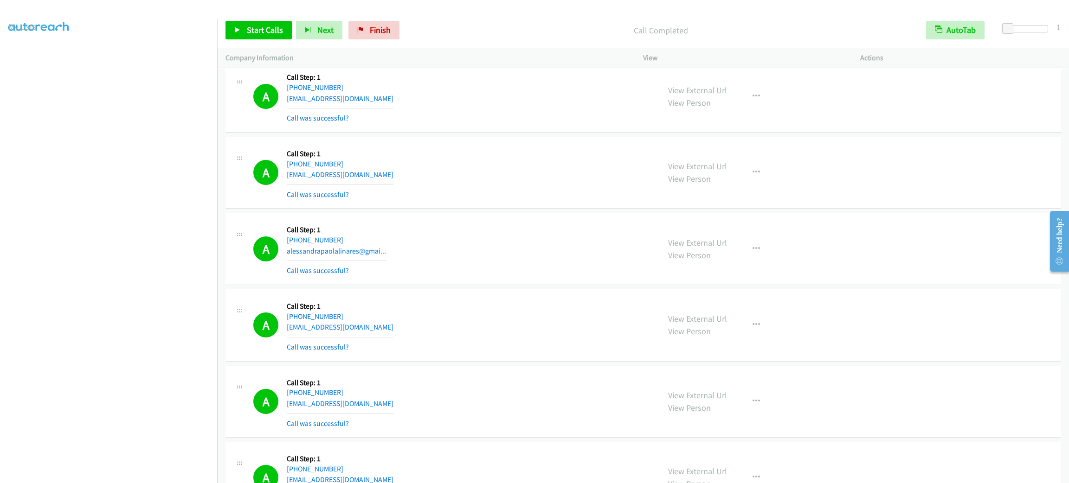
click at [539, 63] on p "Company Information" at bounding box center [425, 57] width 401 height 11
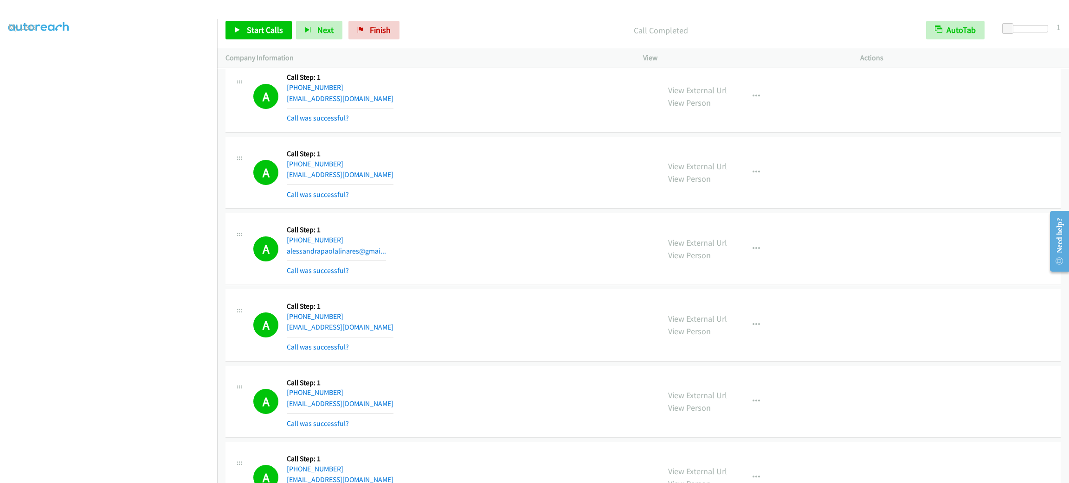
click at [447, 124] on div "A Callback Scheduled Call Step: 1 America/Los_Angeles [PHONE_NUMBER] [EMAIL_ADD…" at bounding box center [452, 96] width 398 height 55
click at [756, 335] on button "button" at bounding box center [756, 325] width 25 height 19
click at [740, 414] on link "Add to do not call list" at bounding box center [706, 404] width 123 height 19
click at [591, 200] on div "A Callback Scheduled Call Step: 1 America/New_York [PHONE_NUMBER] [EMAIL_ADDRES…" at bounding box center [452, 172] width 398 height 55
click at [554, 200] on div "A Callback Scheduled Call Step: 1 America/New_York [PHONE_NUMBER] [EMAIL_ADDRES…" at bounding box center [452, 172] width 398 height 55
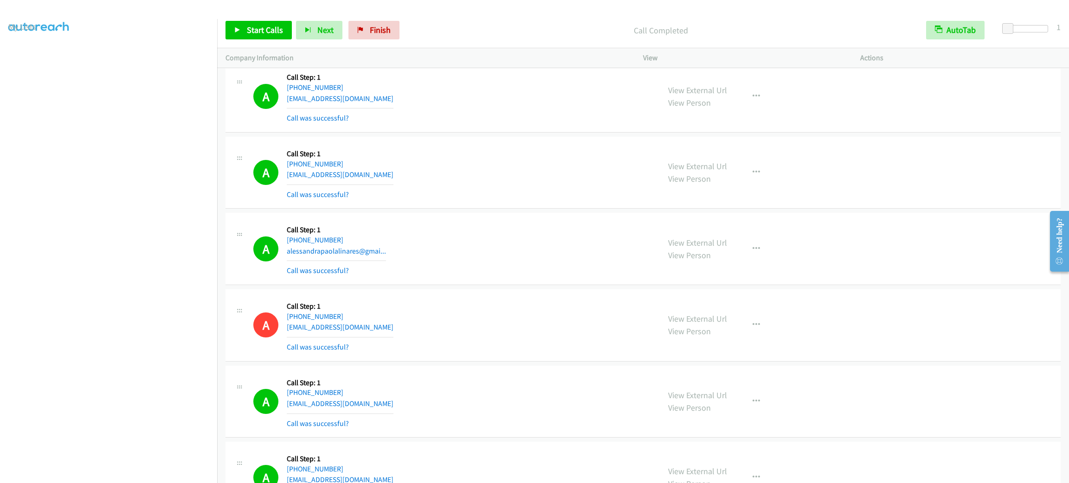
click at [545, 124] on div "A Callback Scheduled Call Step: 1 America/Los_Angeles [PHONE_NUMBER] [EMAIL_ADD…" at bounding box center [452, 96] width 398 height 55
click at [535, 124] on div "A Callback Scheduled Call Step: 1 America/Los_Angeles [PHONE_NUMBER] [EMAIL_ADD…" at bounding box center [452, 96] width 398 height 55
click at [547, 109] on div "A Callback Scheduled Call Step: 1 America/Los_Angeles [PHONE_NUMBER] [EMAIL_ADD…" at bounding box center [642, 96] width 835 height 72
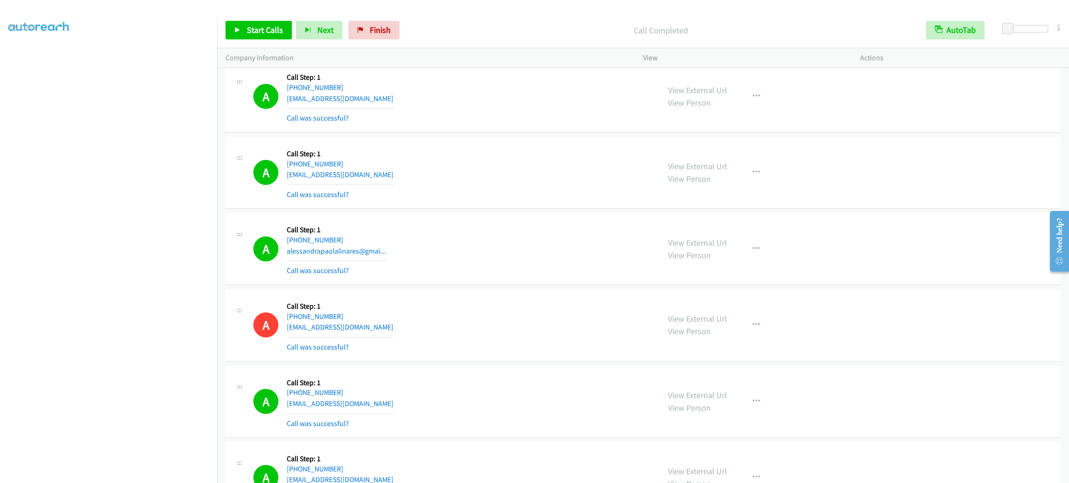
click at [547, 109] on div "A Callback Scheduled Call Step: 1 America/Los_Angeles [PHONE_NUMBER] [EMAIL_ADD…" at bounding box center [642, 96] width 835 height 72
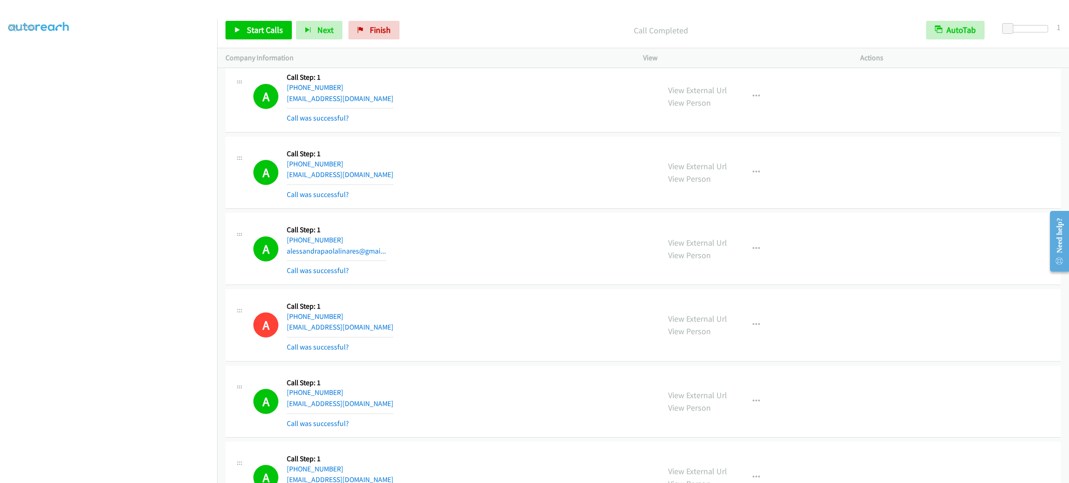
click at [547, 109] on div "A Callback Scheduled Call Step: 1 America/Los_Angeles [PHONE_NUMBER] [EMAIL_ADD…" at bounding box center [642, 96] width 835 height 72
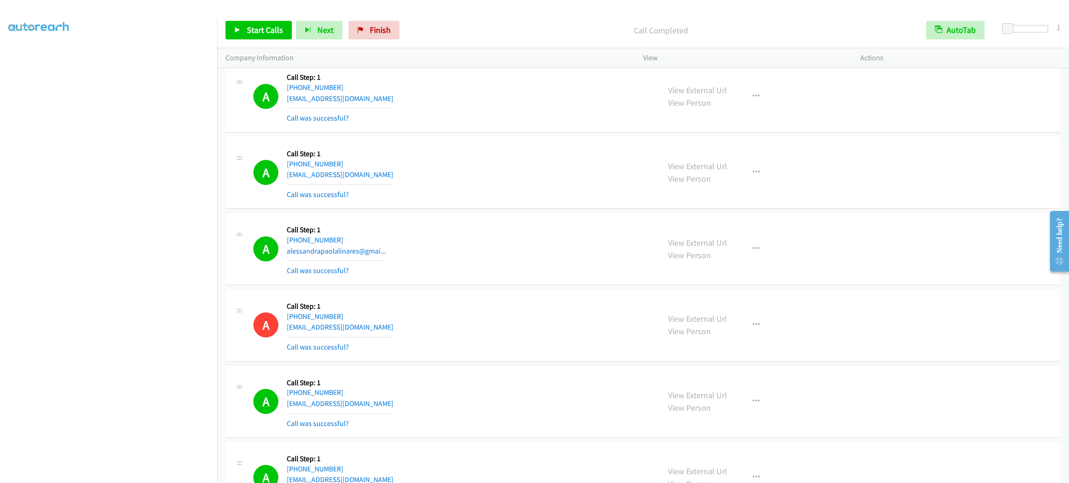
click at [547, 109] on div "A Callback Scheduled Call Step: 1 America/Los_Angeles [PHONE_NUMBER] [EMAIL_ADD…" at bounding box center [642, 96] width 835 height 72
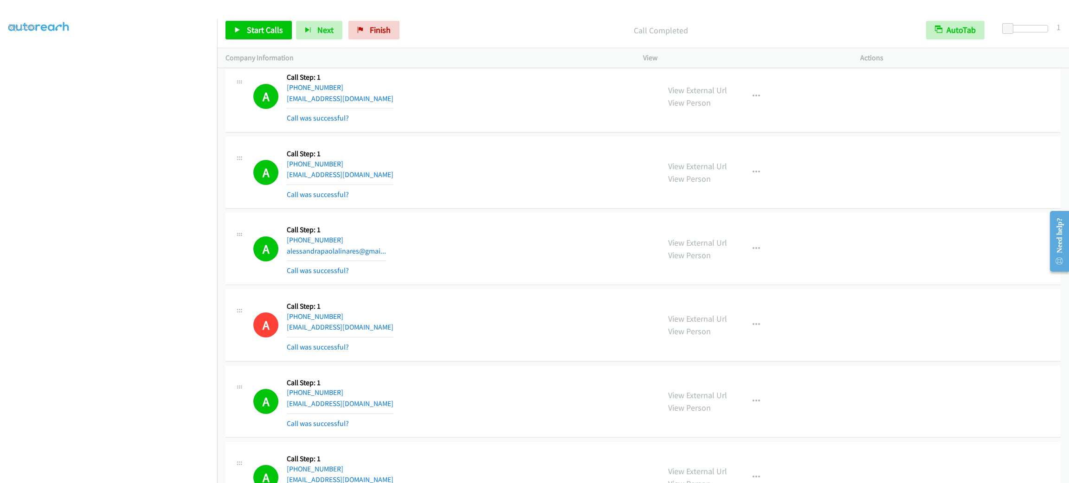
click at [547, 109] on div "A Callback Scheduled Call Step: 1 America/Los_Angeles [PHONE_NUMBER] [EMAIL_ADD…" at bounding box center [642, 96] width 835 height 72
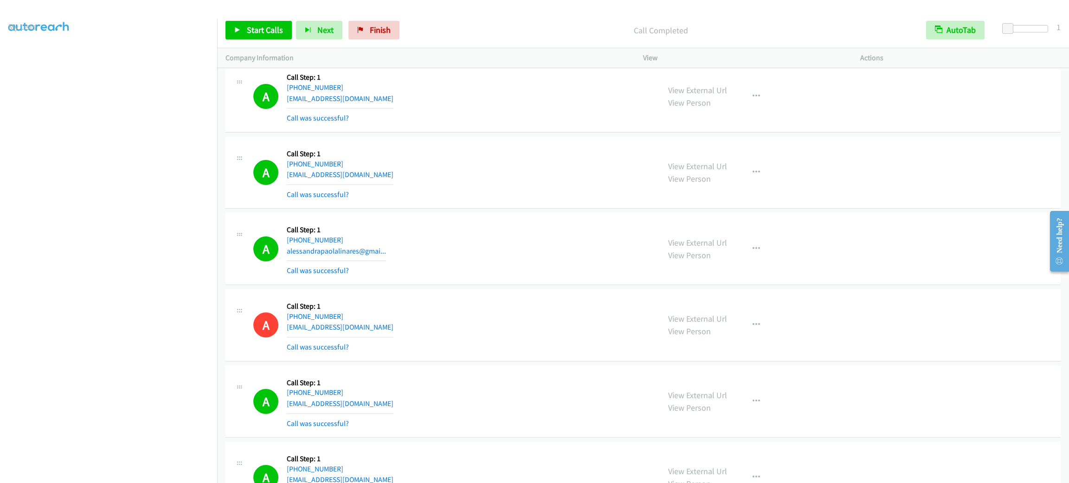
click at [547, 109] on div "A Callback Scheduled Call Step: 1 America/Los_Angeles [PHONE_NUMBER] [EMAIL_ADD…" at bounding box center [642, 96] width 835 height 72
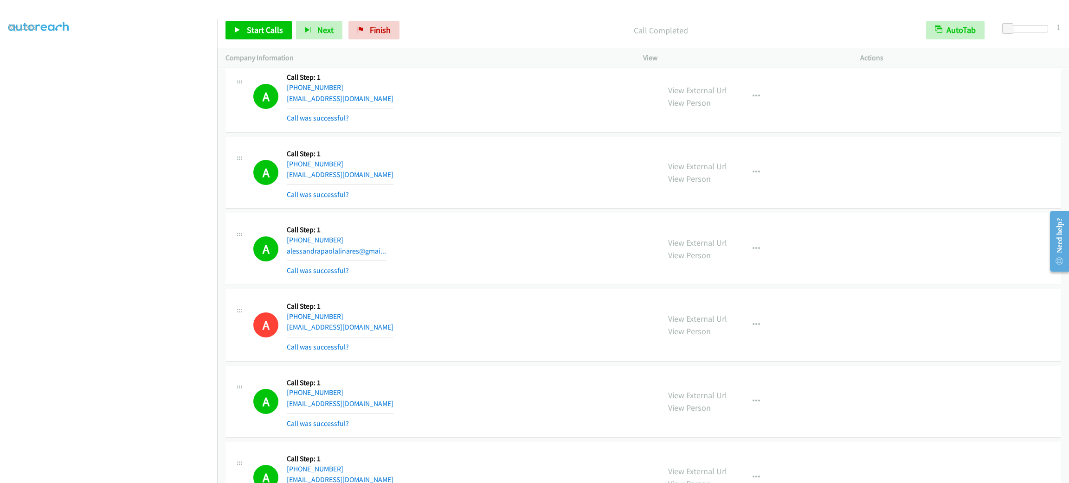
click at [547, 109] on div "A Callback Scheduled Call Step: 1 America/Los_Angeles [PHONE_NUMBER] [EMAIL_ADD…" at bounding box center [642, 96] width 835 height 72
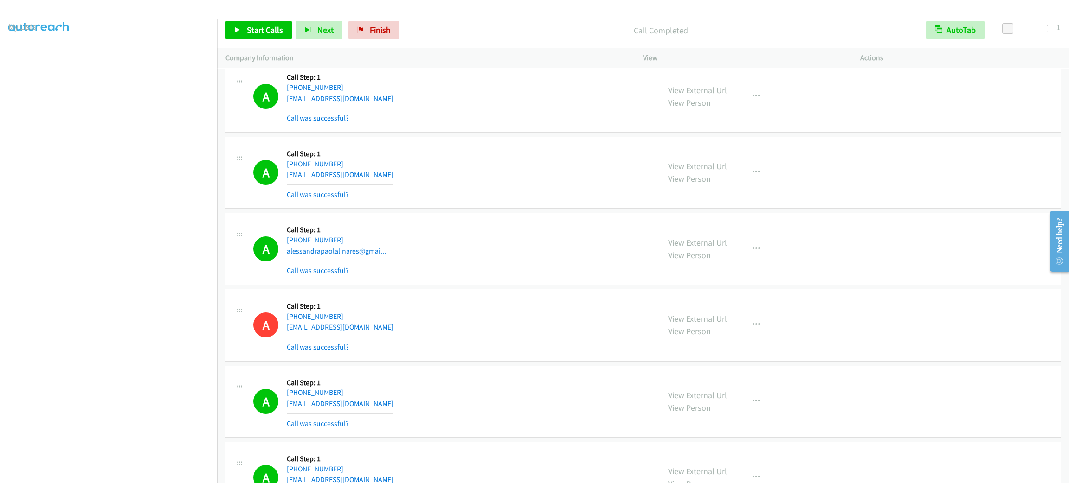
click at [547, 109] on div "A Callback Scheduled Call Step: 1 America/Los_Angeles [PHONE_NUMBER] [EMAIL_ADD…" at bounding box center [642, 96] width 835 height 72
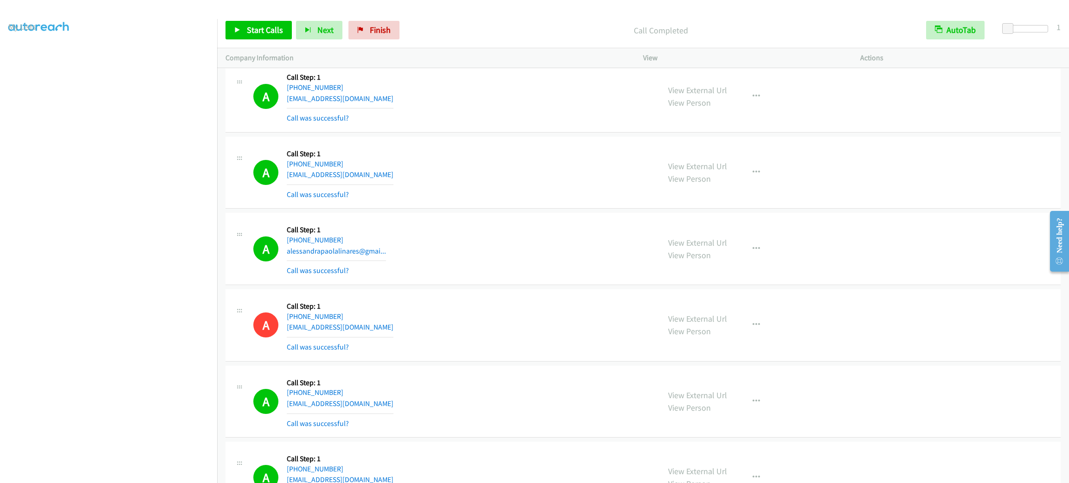
click at [547, 109] on div "A Callback Scheduled Call Step: 1 America/Los_Angeles [PHONE_NUMBER] [EMAIL_ADD…" at bounding box center [642, 96] width 835 height 72
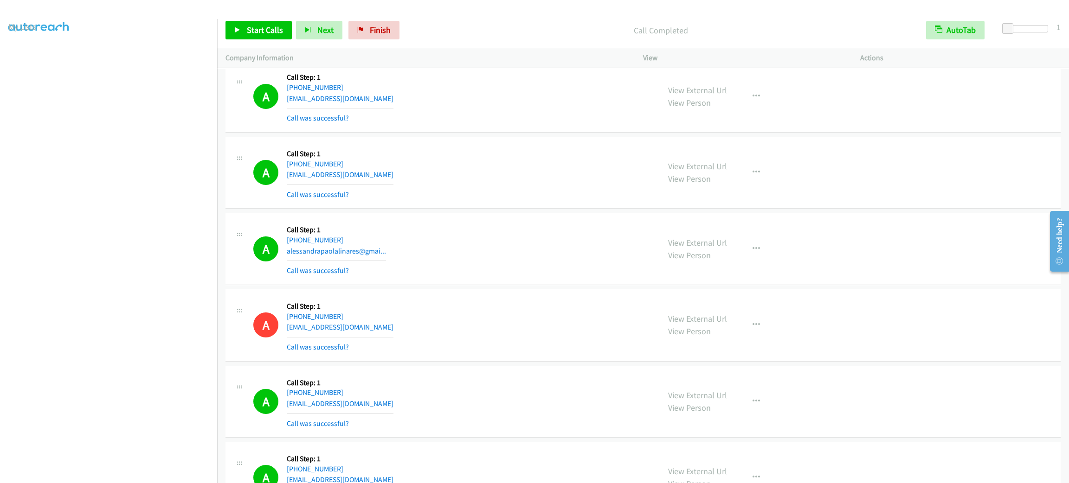
click at [547, 109] on div "A Callback Scheduled Call Step: 1 America/Los_Angeles [PHONE_NUMBER] [EMAIL_ADD…" at bounding box center [642, 96] width 835 height 72
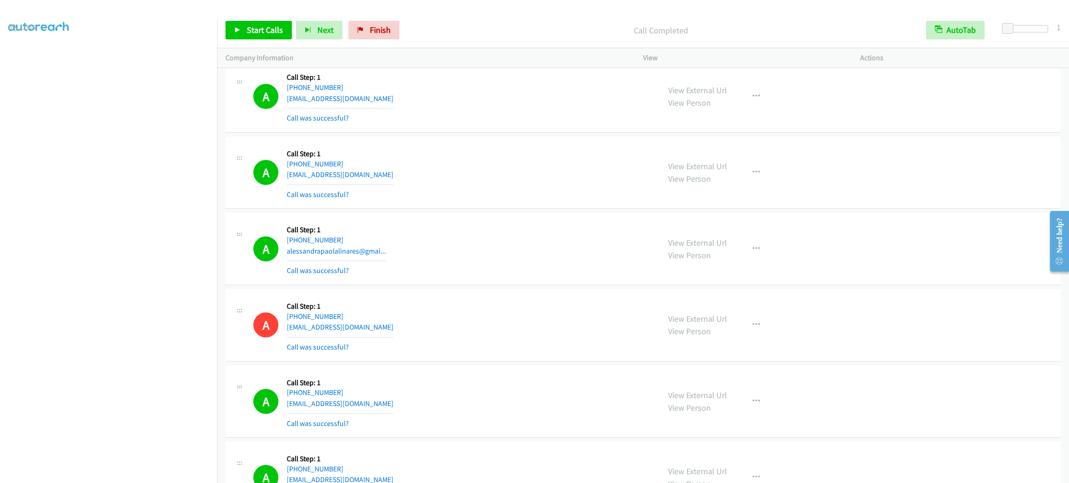
click at [547, 109] on div "A Callback Scheduled Call Step: 1 America/Los_Angeles [PHONE_NUMBER] [EMAIL_ADD…" at bounding box center [642, 96] width 835 height 72
